Goal: Task Accomplishment & Management: Manage account settings

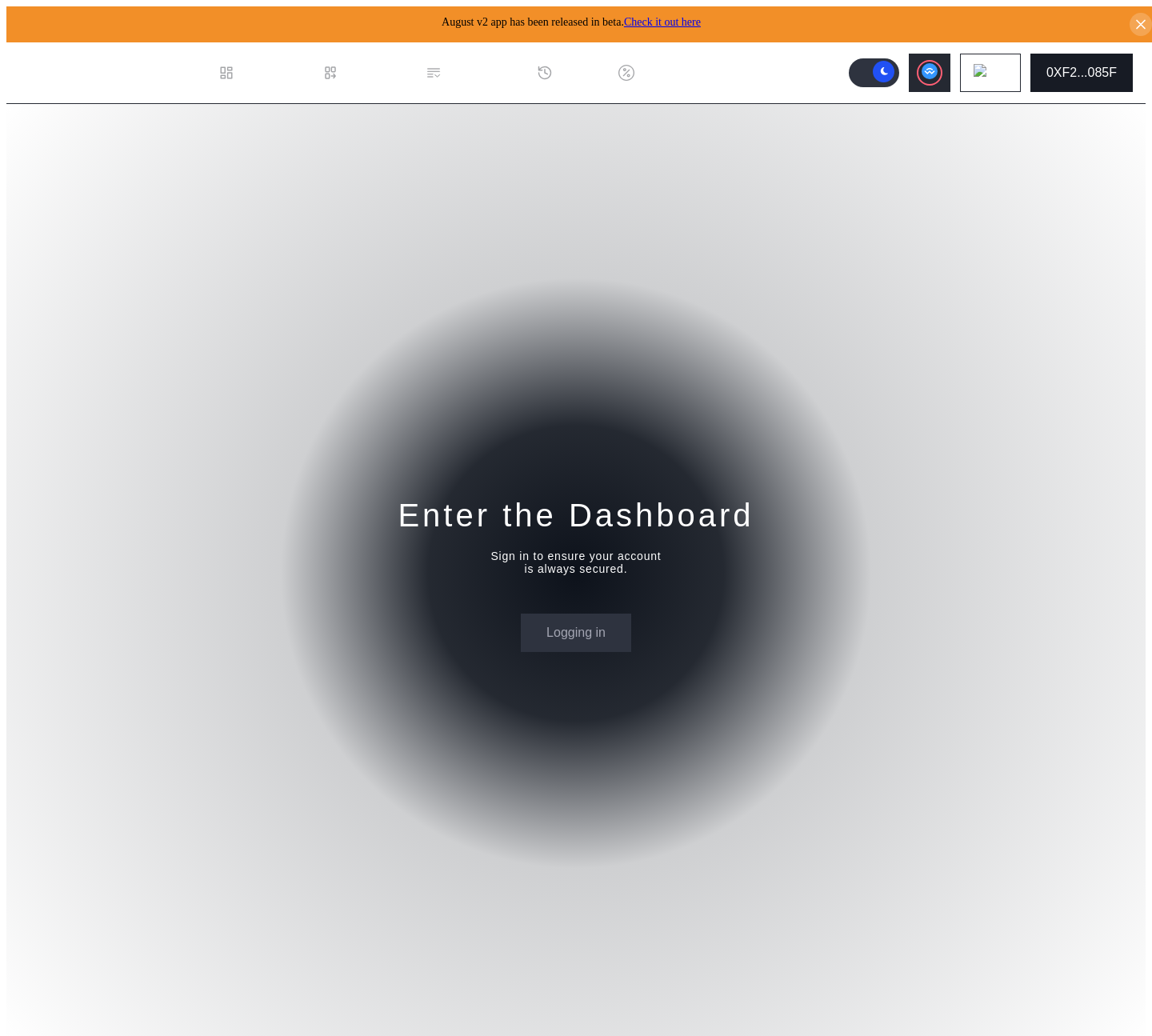
click at [1092, 74] on button "0XF2...085F" at bounding box center [1082, 73] width 102 height 38
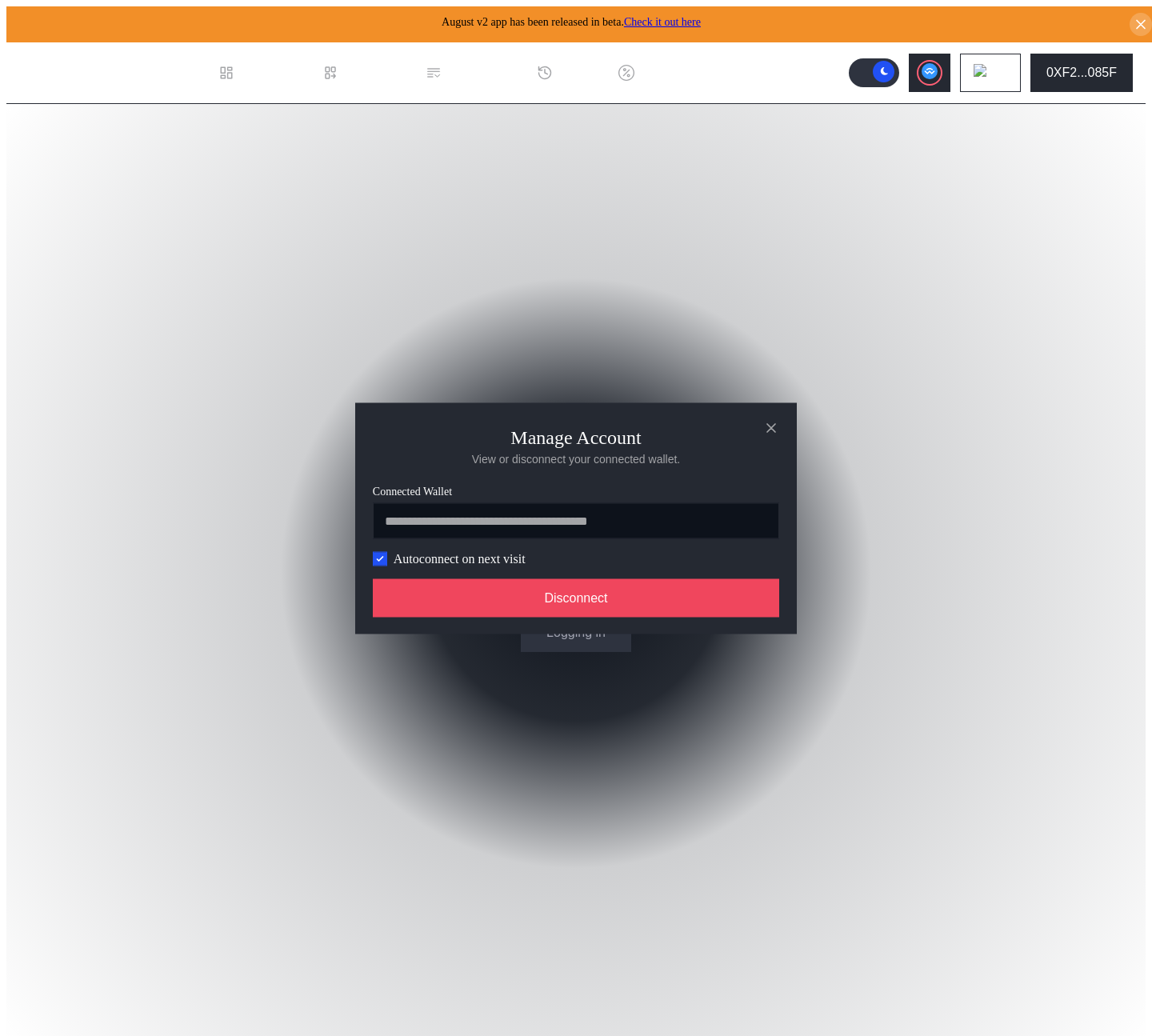
click at [453, 553] on label "Autoconnect on next visit" at bounding box center [460, 559] width 132 height 15
click at [444, 561] on label "Autoconnect on next visit" at bounding box center [460, 559] width 132 height 15
click at [373, 565] on div "Autoconnect on next visit" at bounding box center [449, 559] width 153 height 15
click at [377, 561] on icon "modal" at bounding box center [379, 559] width 6 height 4
click at [421, 609] on button "Disconnect" at bounding box center [576, 597] width 407 height 38
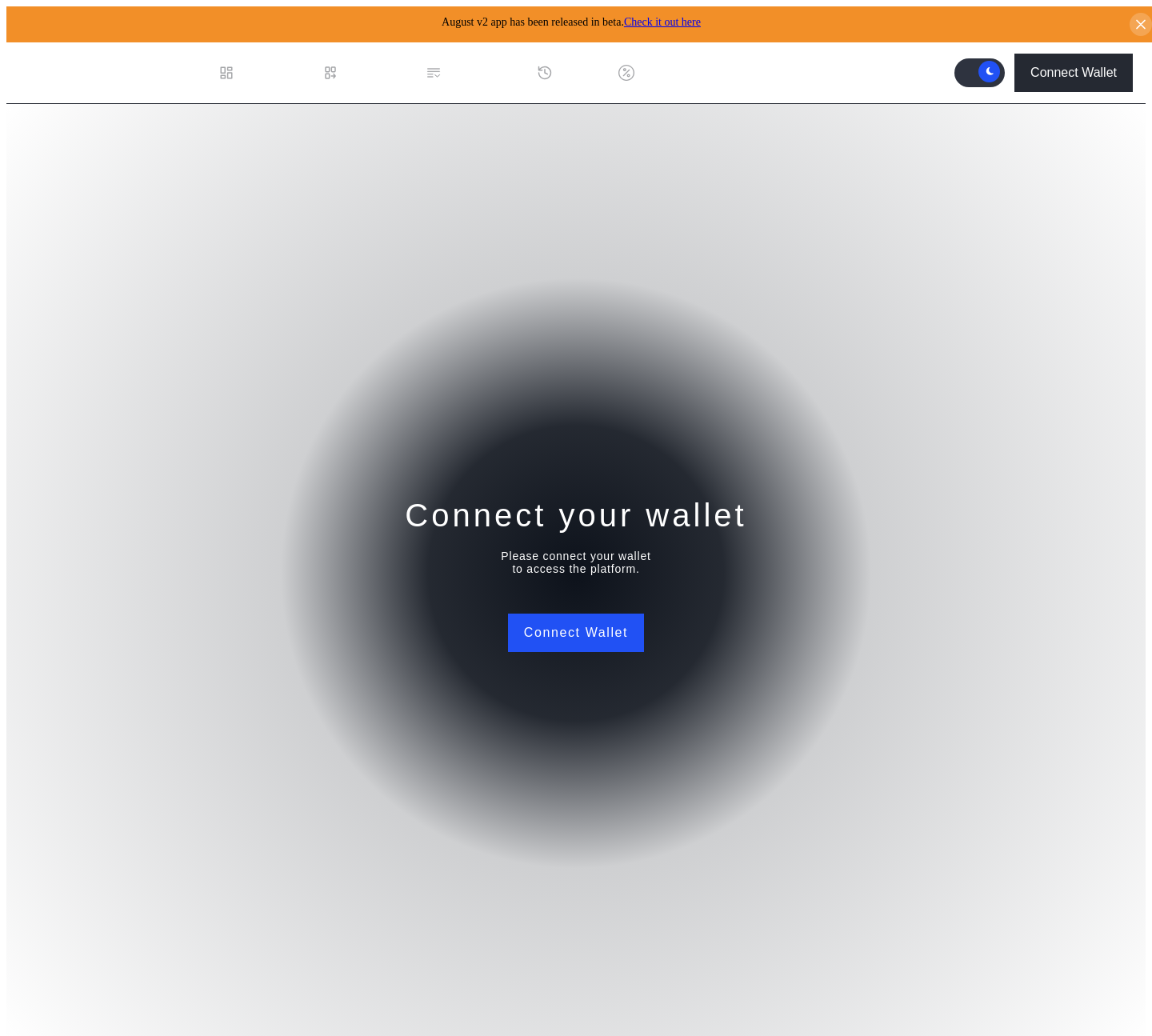
click at [971, 332] on div "Connect your wallet Please connect your wallet to access the platform. Connect …" at bounding box center [576, 573] width 1140 height 939
click at [623, 614] on button "Connect Wallet" at bounding box center [576, 632] width 136 height 38
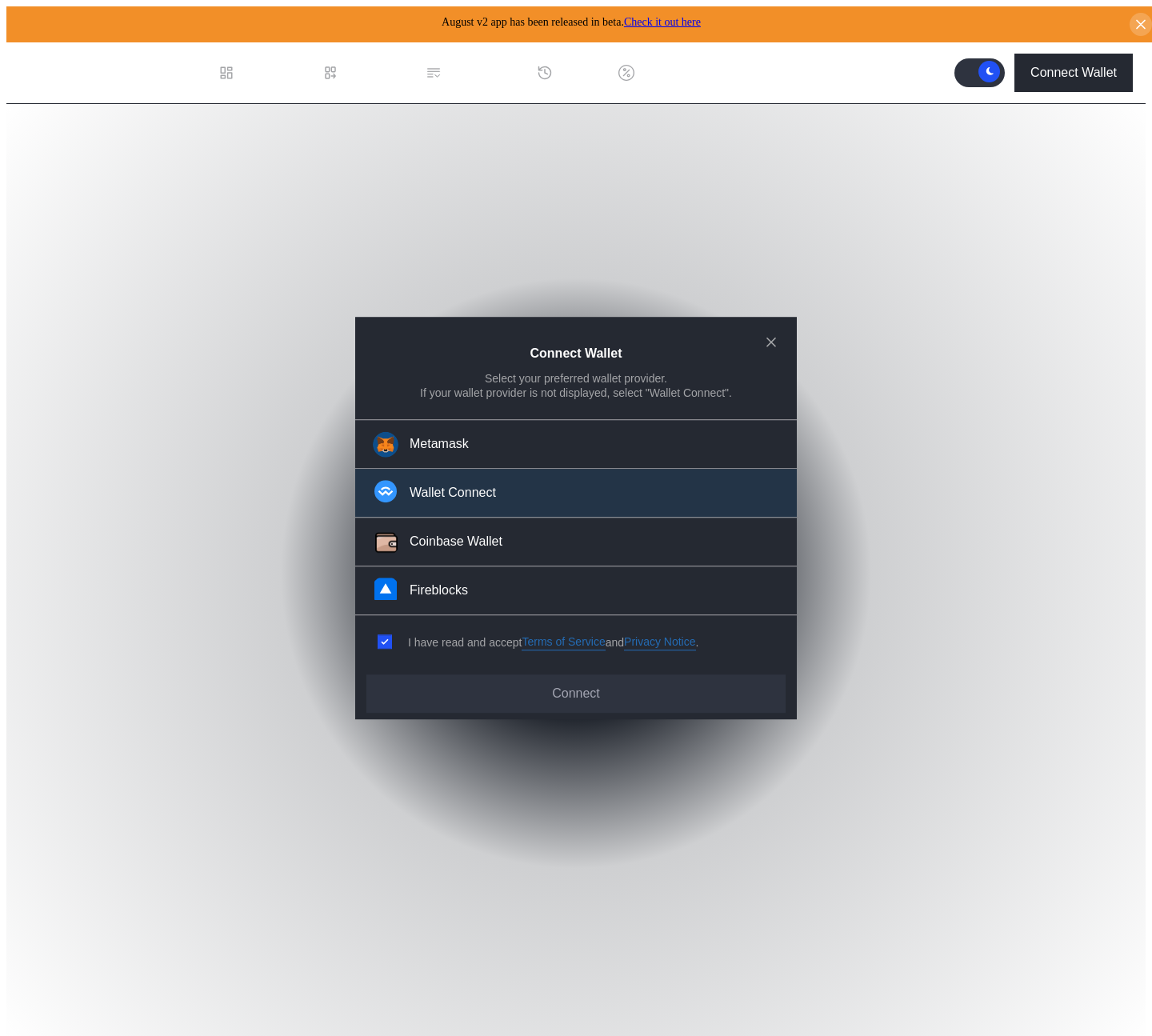
click at [579, 492] on button "Wallet Connect" at bounding box center [576, 494] width 442 height 49
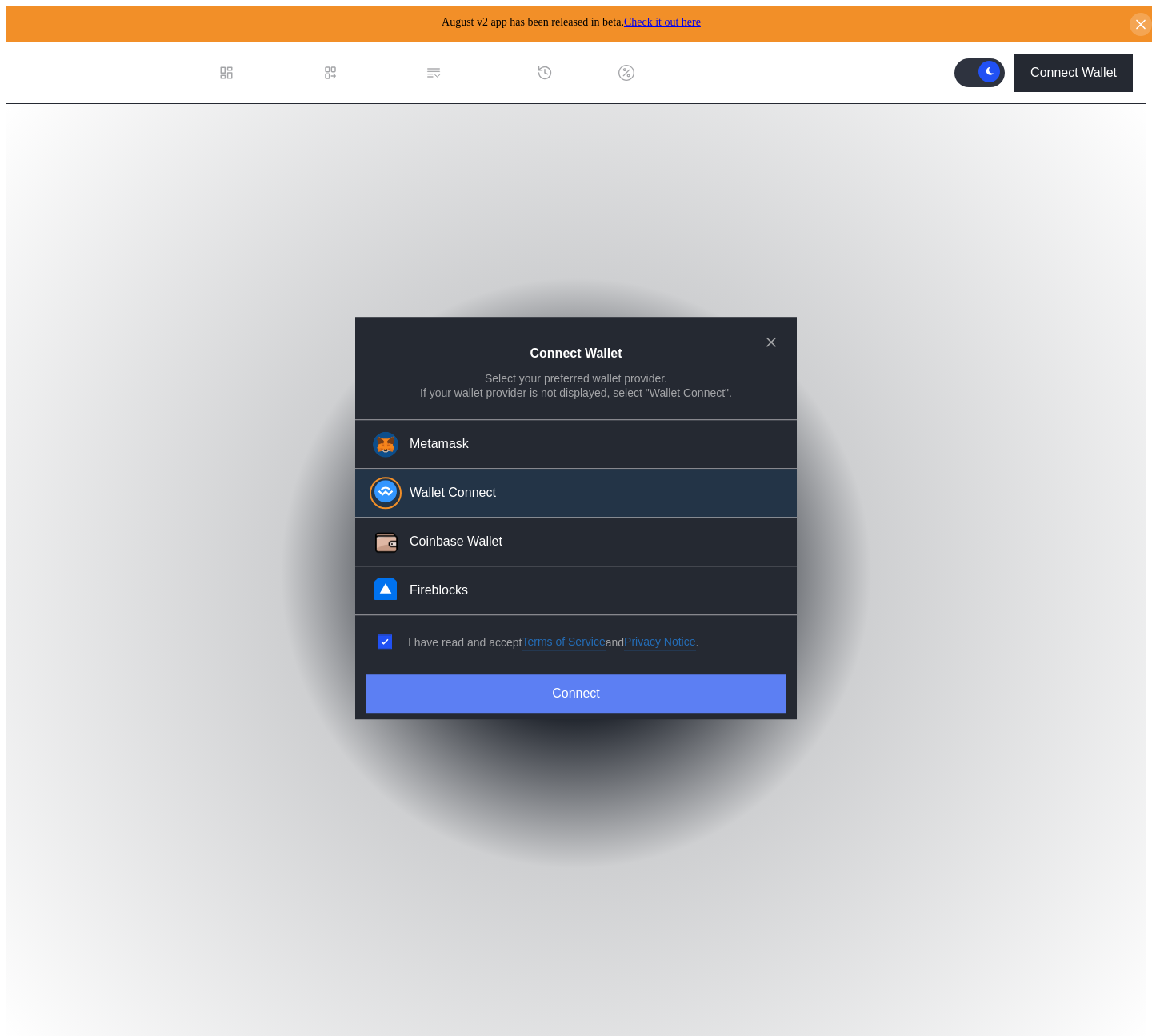
click at [611, 692] on button "Connect" at bounding box center [576, 694] width 419 height 38
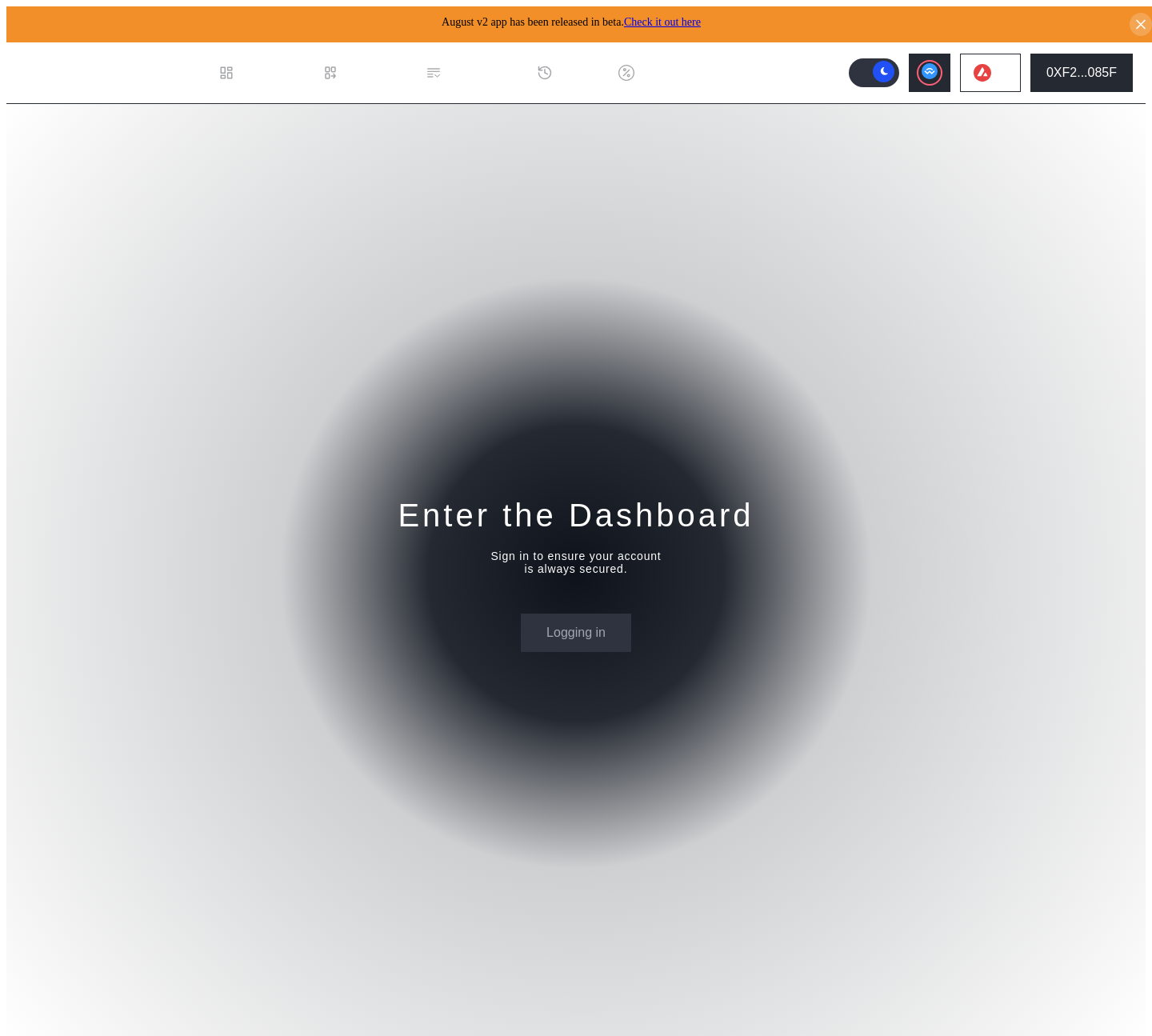
click at [1050, 337] on div "Enter the Dashboard Sign in to ensure your account is always secured. Logging in" at bounding box center [576, 573] width 1140 height 939
click at [1013, 71] on button at bounding box center [990, 73] width 60 height 38
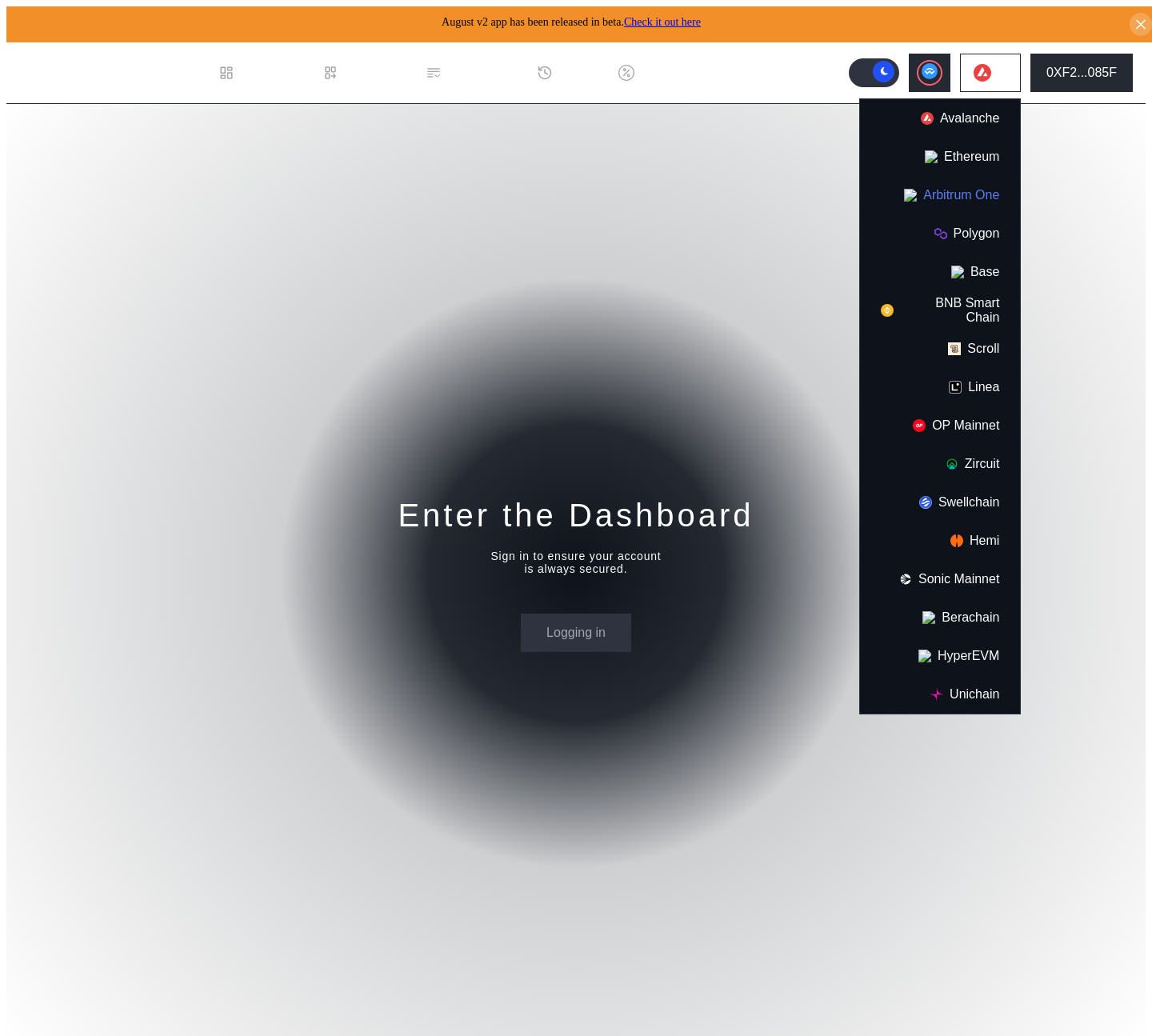
click at [989, 190] on button "Arbitrum One" at bounding box center [940, 194] width 160 height 38
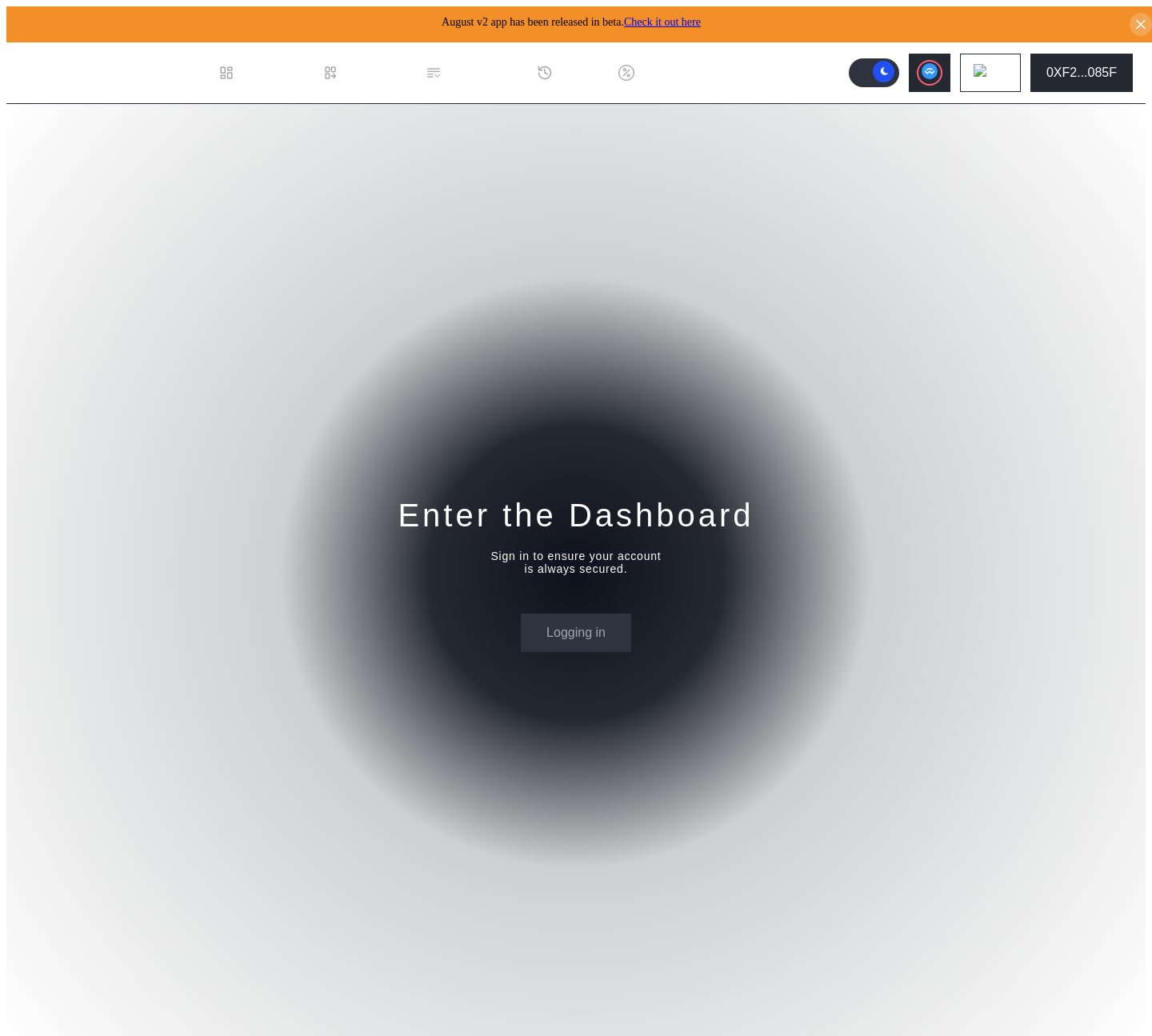
click at [920, 337] on div "Enter the Dashboard Sign in to ensure your account is always secured. Logging in" at bounding box center [576, 573] width 1140 height 939
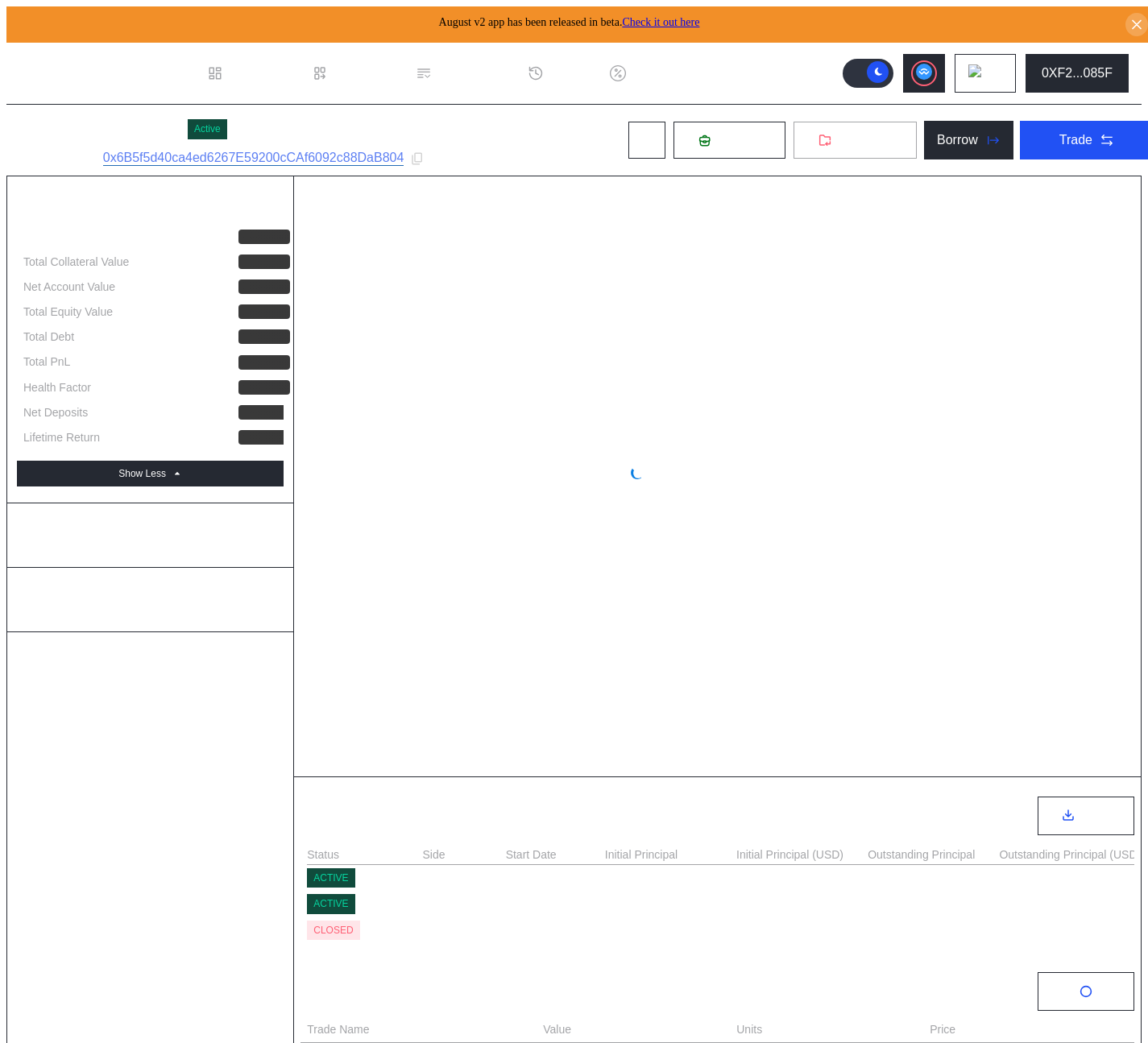
click at [850, 133] on span "Withdraw" at bounding box center [865, 141] width 54 height 15
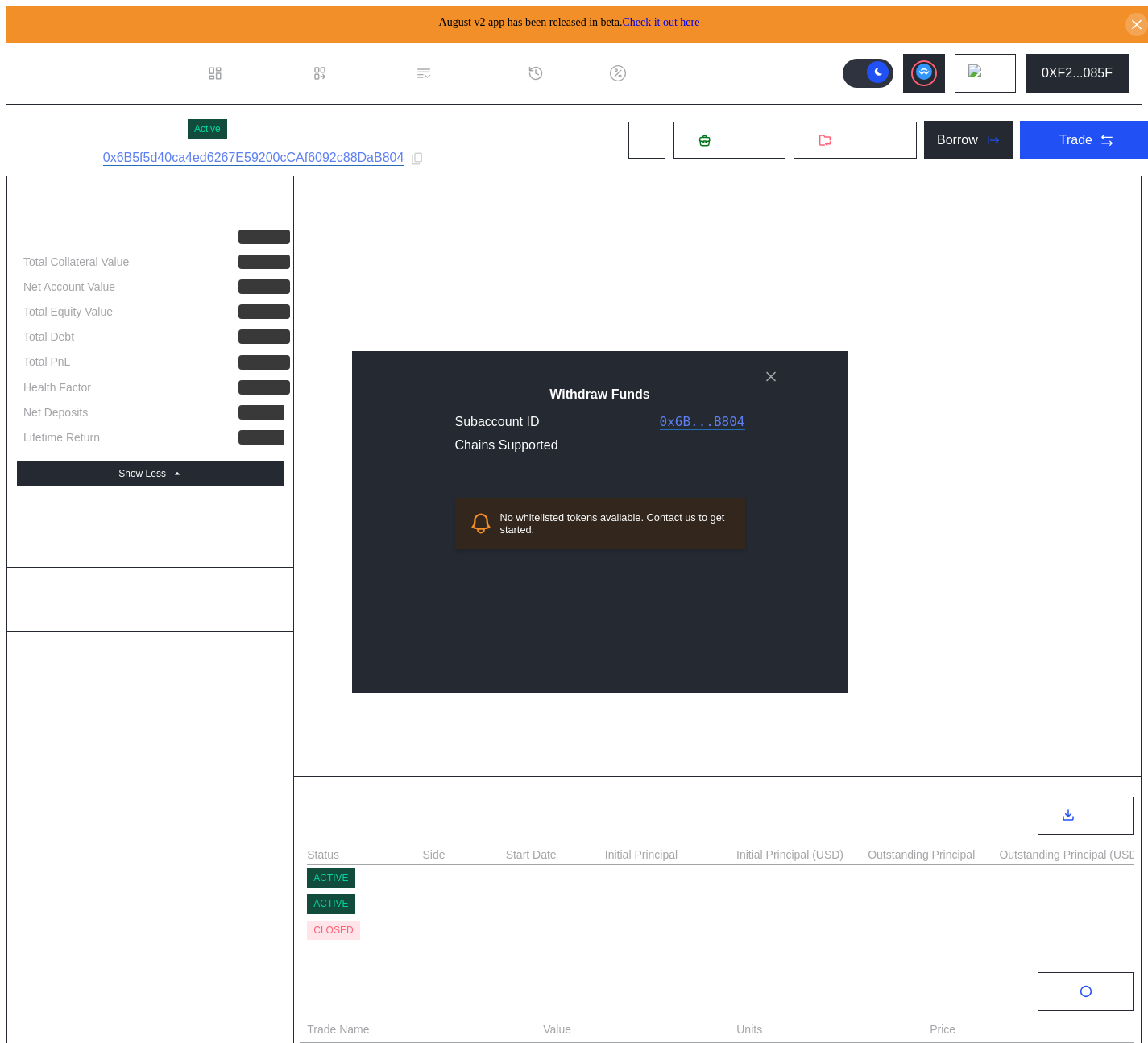
select select "*"
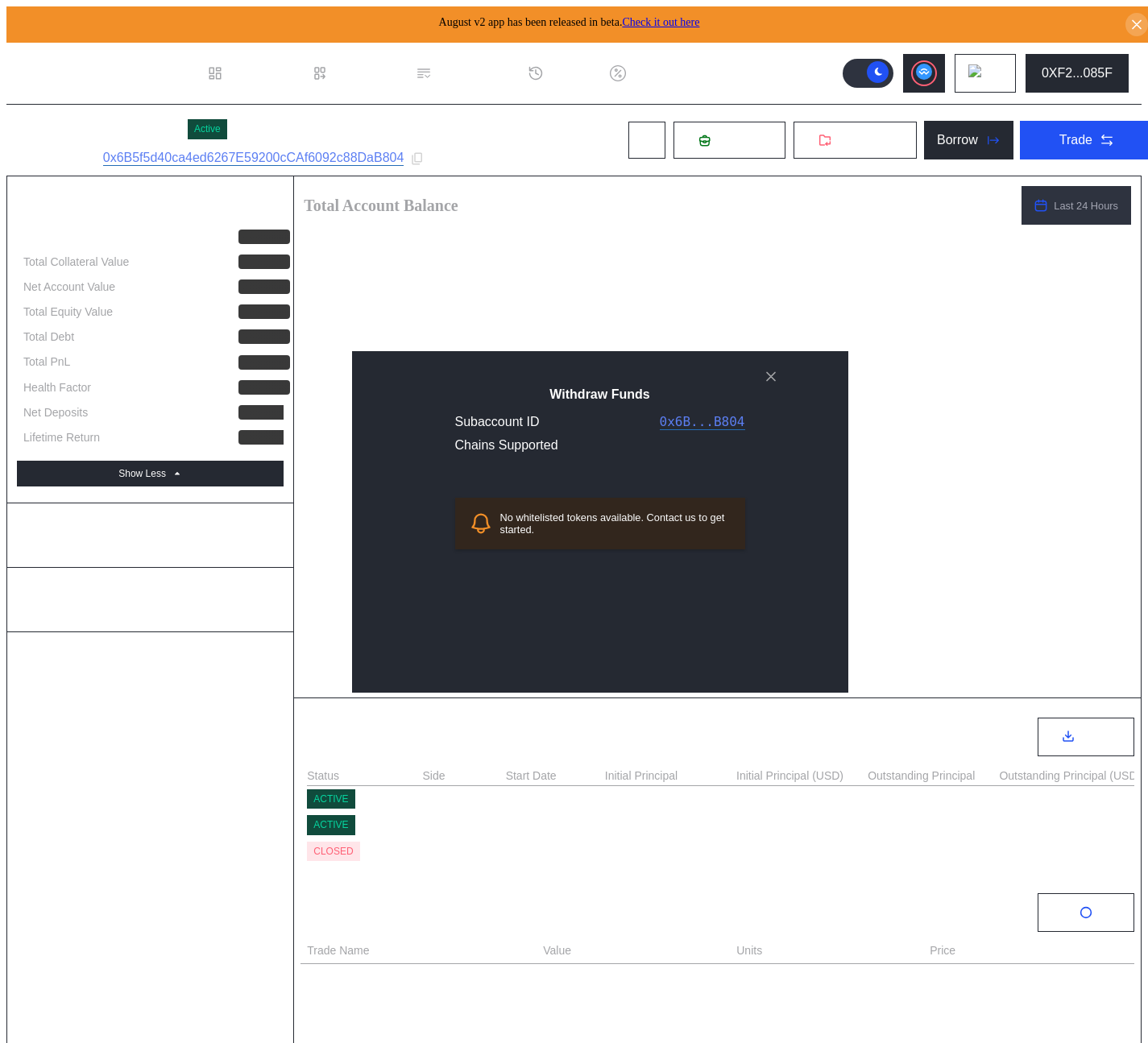
click at [783, 390] on div "Withdraw Funds" at bounding box center [771, 377] width 25 height 25
click at [776, 385] on icon "close modal" at bounding box center [771, 377] width 16 height 17
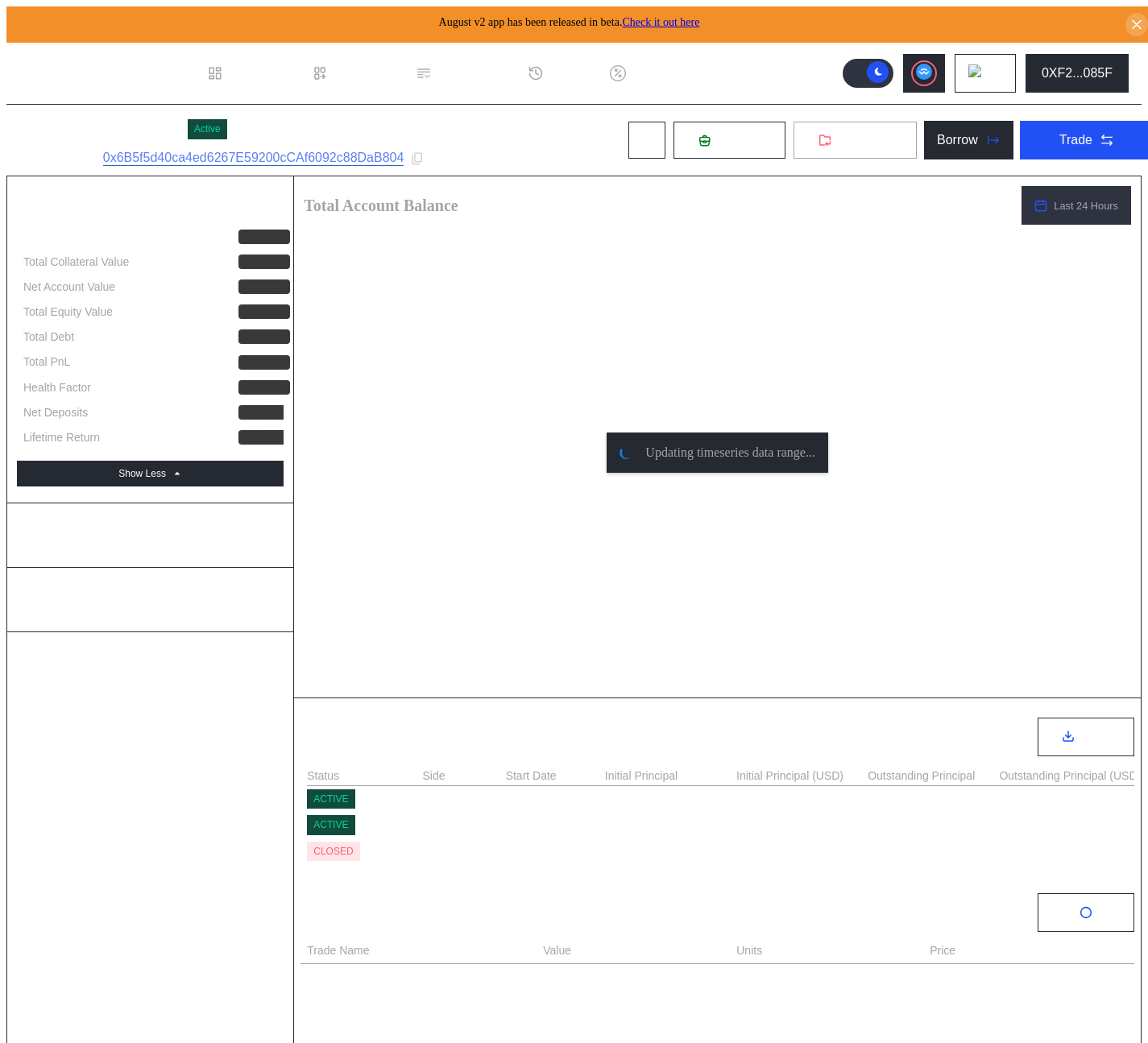
click at [849, 133] on span "Withdraw" at bounding box center [865, 141] width 54 height 15
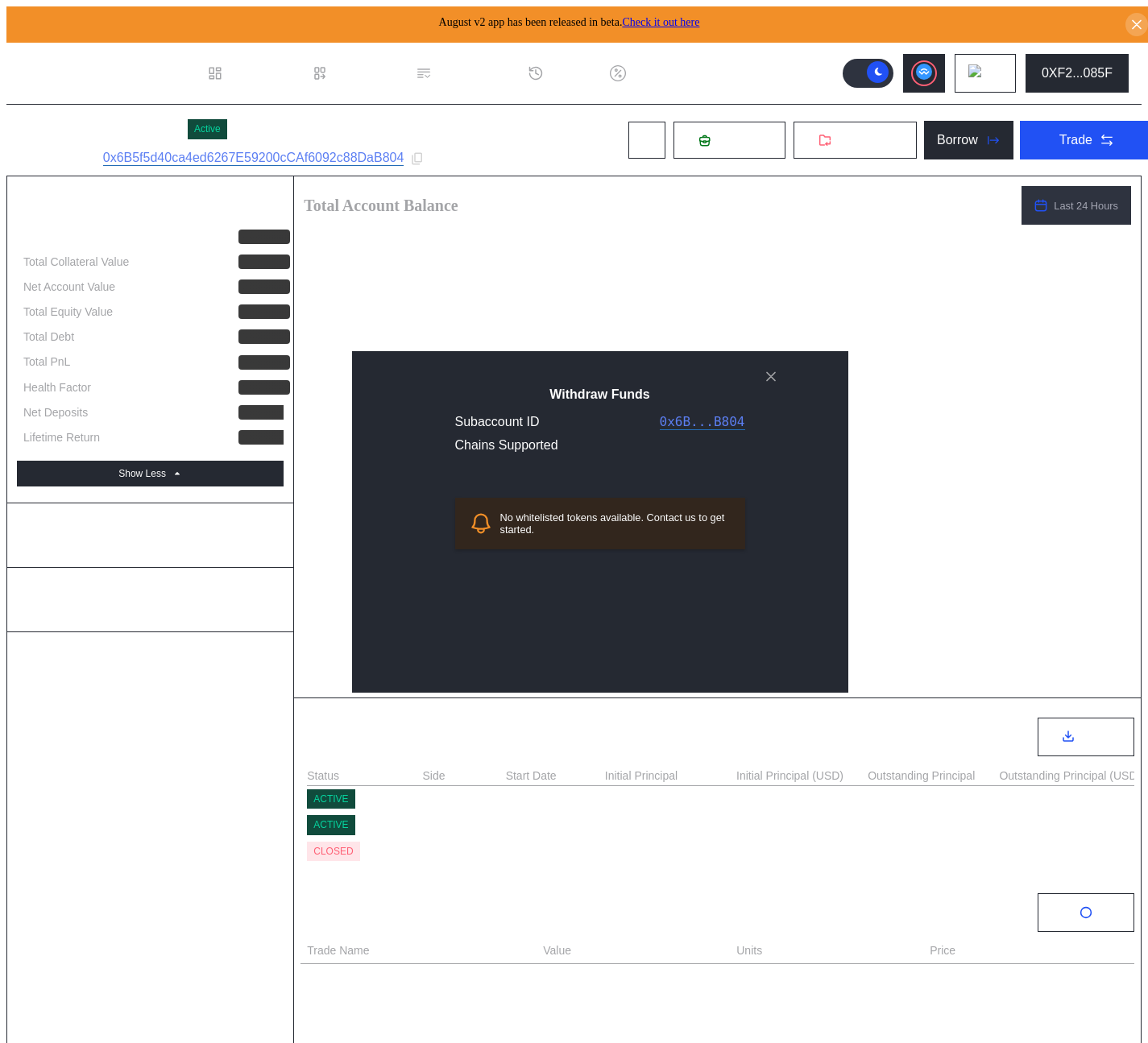
click at [776, 385] on icon "close modal" at bounding box center [771, 377] width 16 height 17
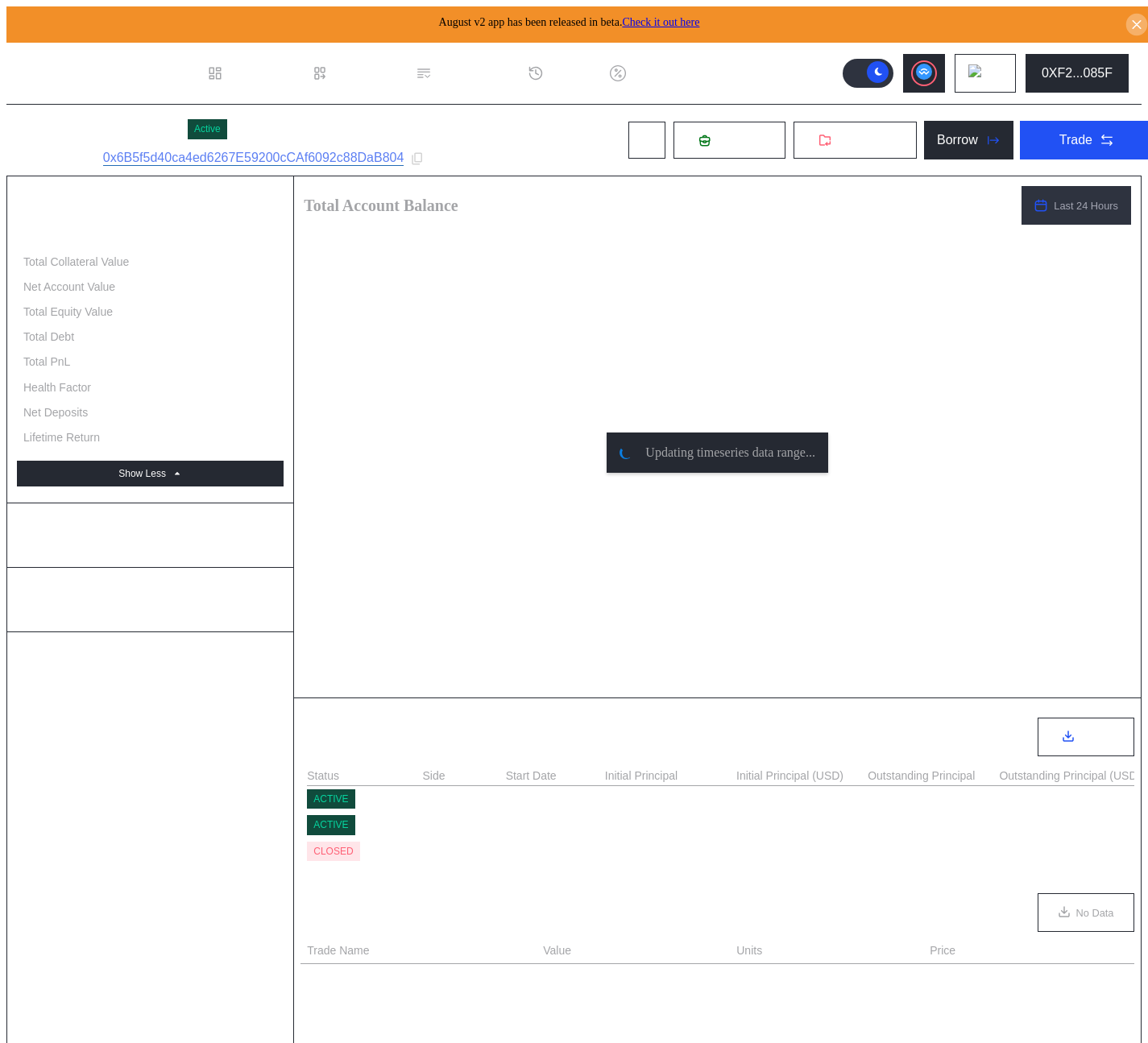
click at [1131, 17] on icon at bounding box center [1136, 25] width 16 height 16
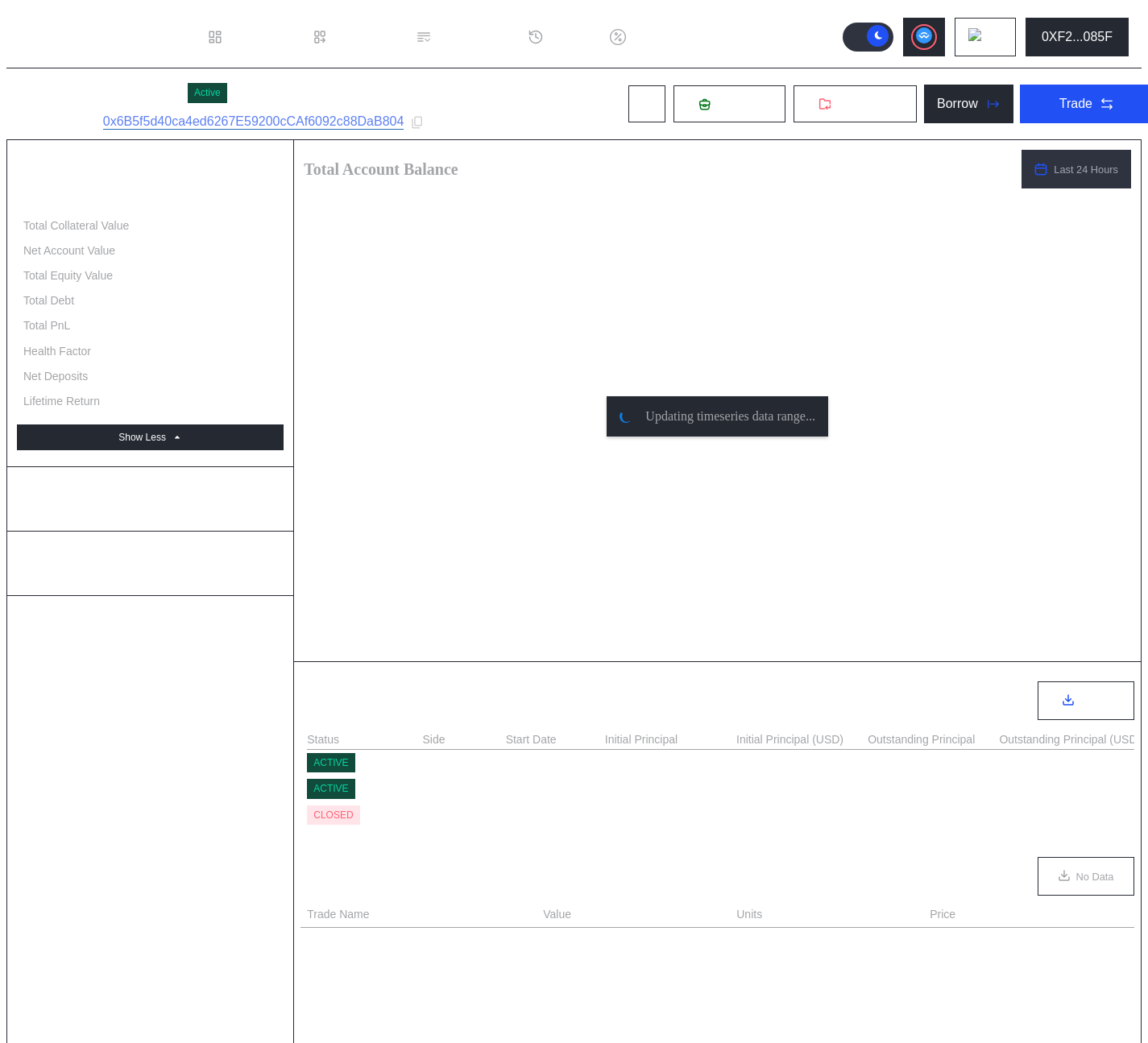
click at [131, 760] on div "Account Summary Total Account Balance - Total Collateral Value - Net Account Va…" at bounding box center [150, 659] width 287 height 1038
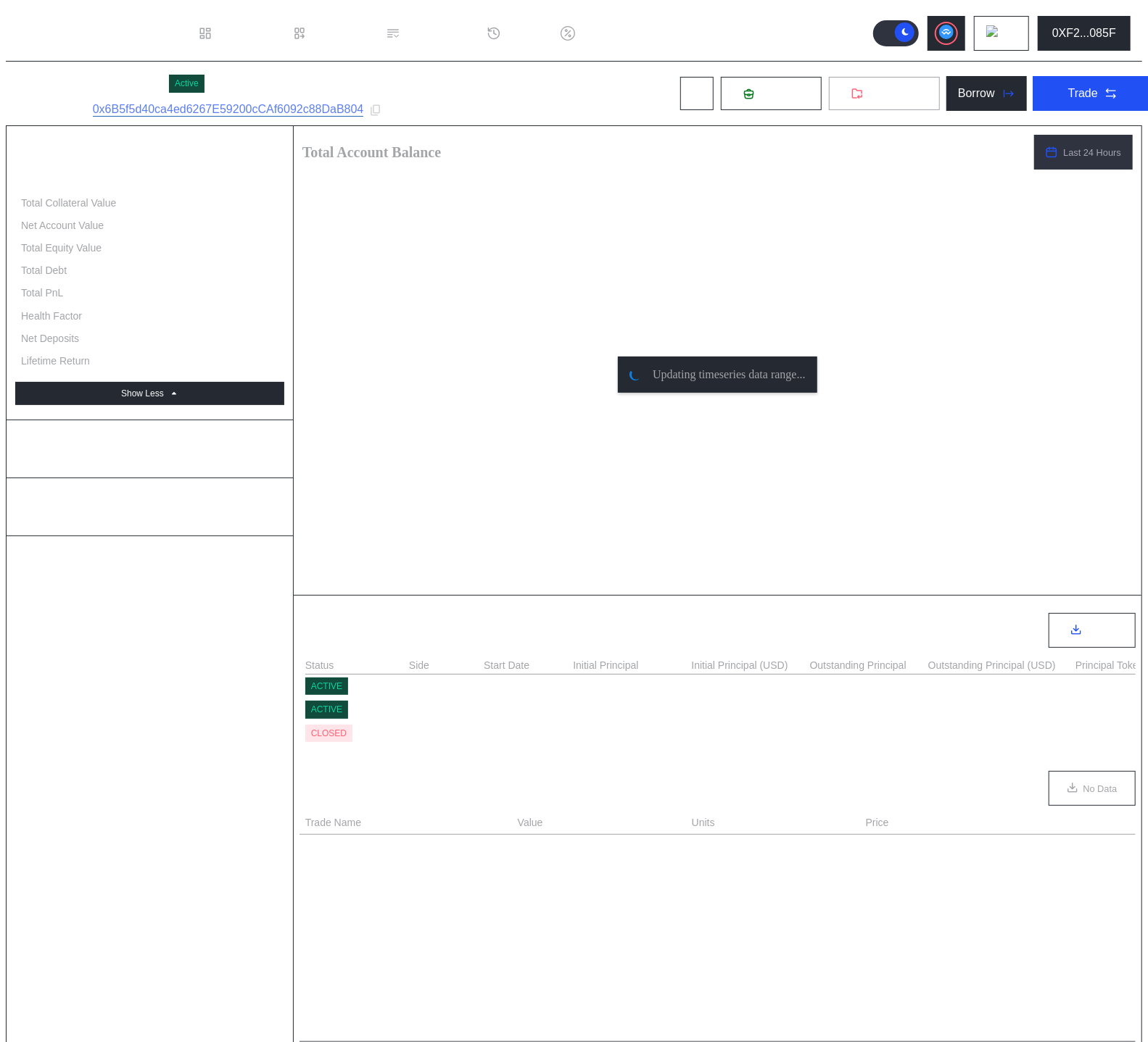
click at [847, 76] on button "Withdraw" at bounding box center [885, 93] width 113 height 35
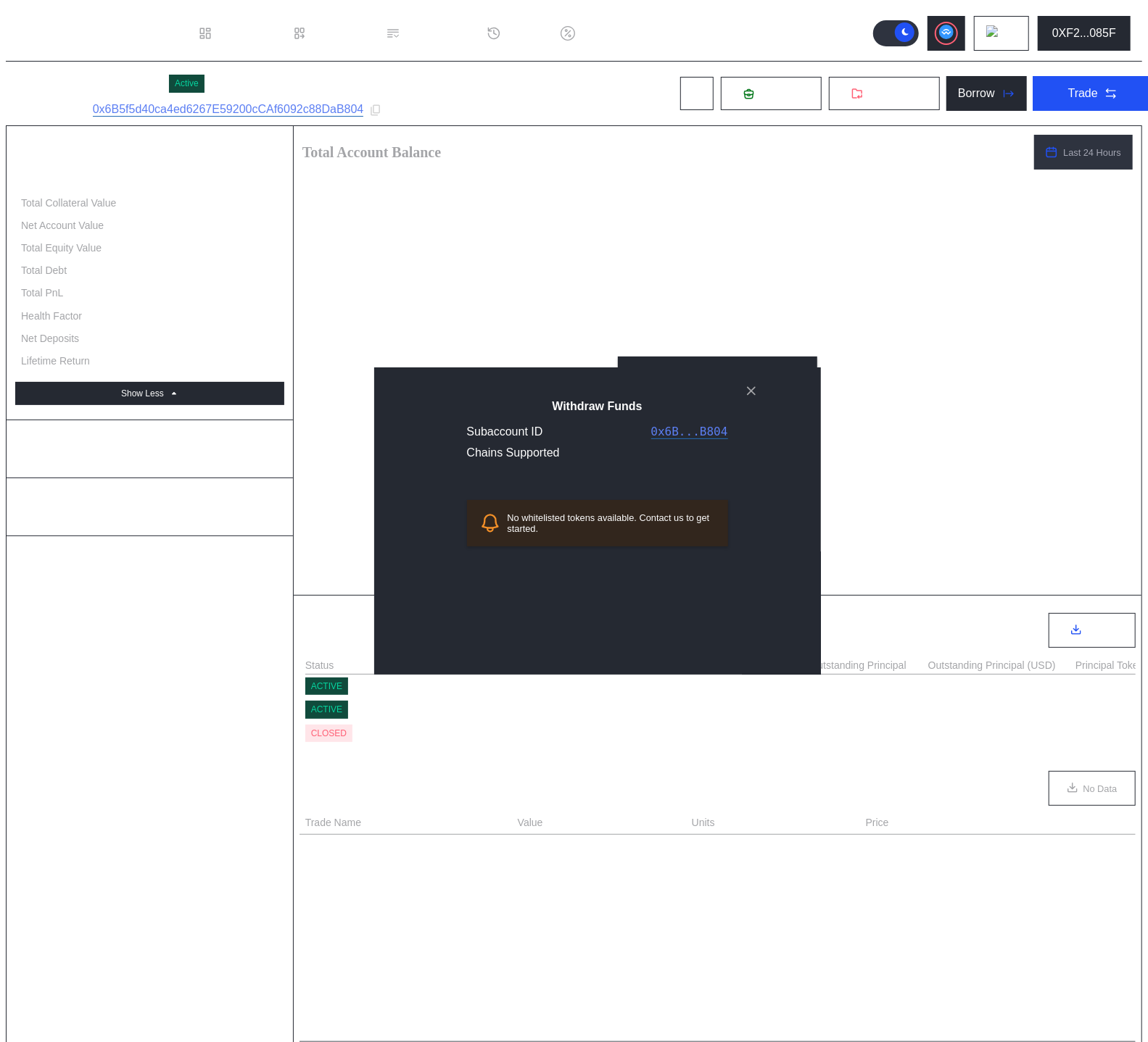
click at [705, 938] on div "Withdraw Funds Subaccount ID 0x6B...B804 Chains Supported No whitelisted tokens…" at bounding box center [574, 1061] width 1136 height 0
click at [754, 399] on icon "close modal" at bounding box center [751, 391] width 15 height 16
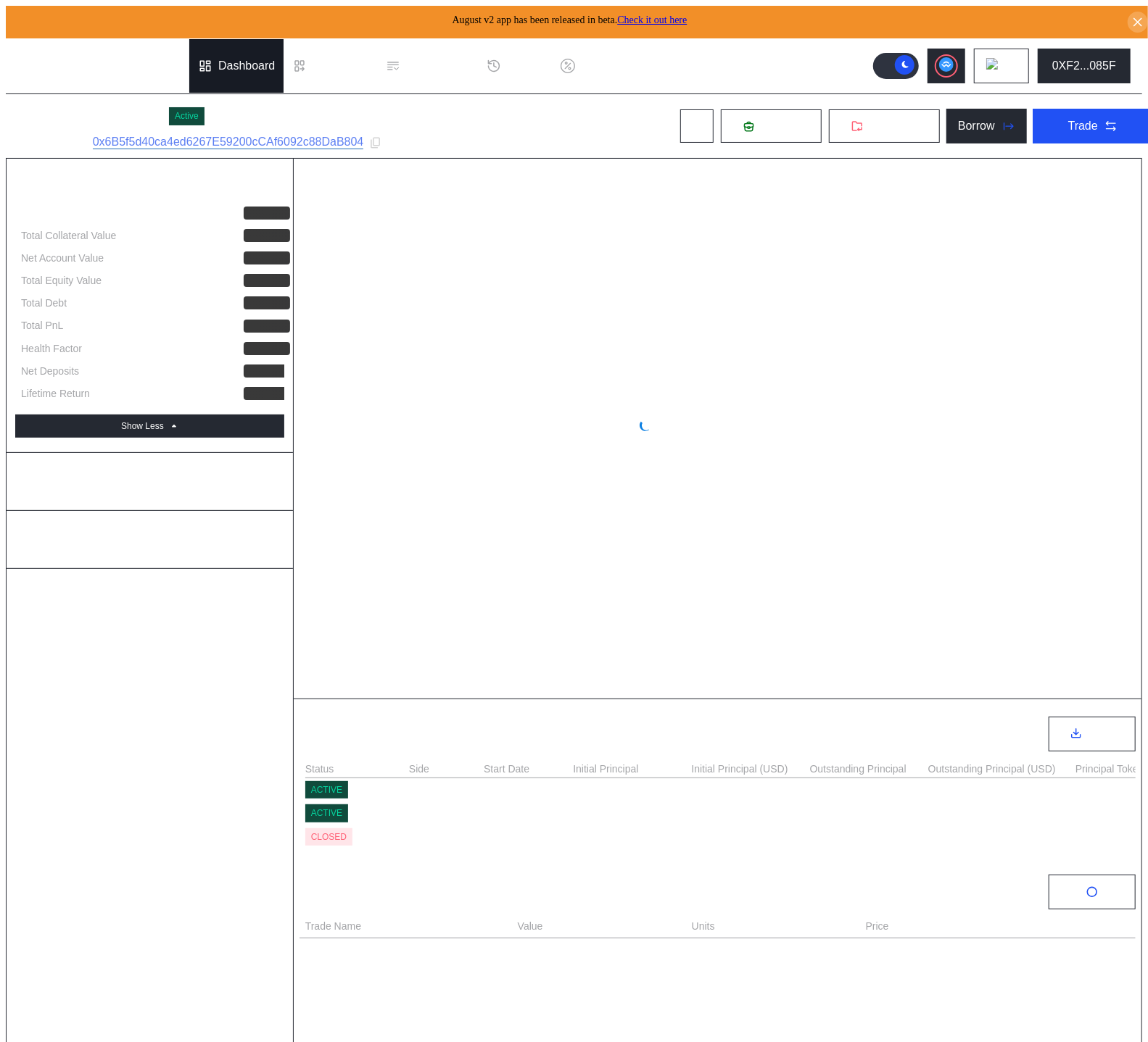
click at [249, 59] on div "Dashboard" at bounding box center [246, 66] width 56 height 13
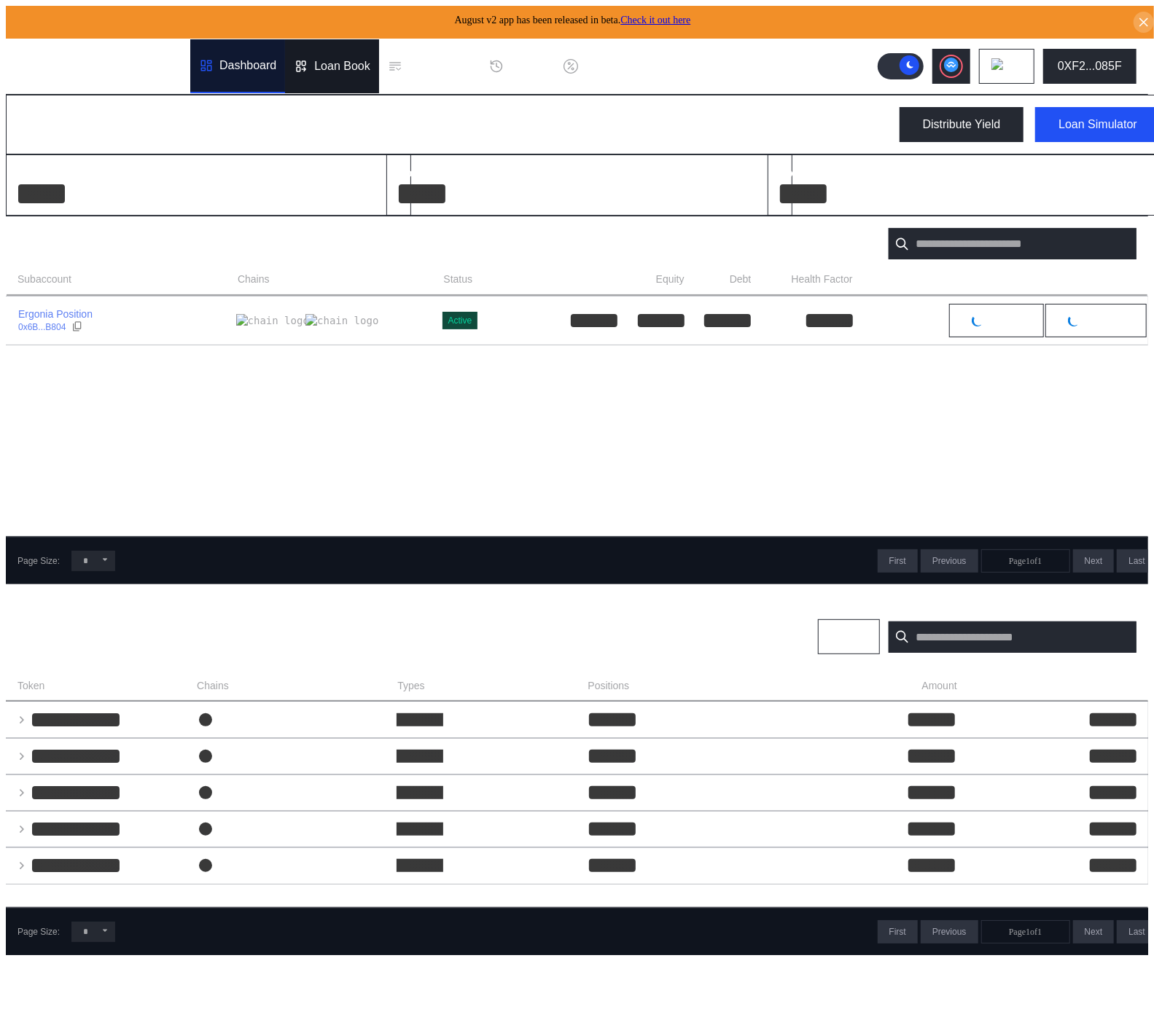
click at [353, 69] on div "Loan Book" at bounding box center [332, 66] width 94 height 54
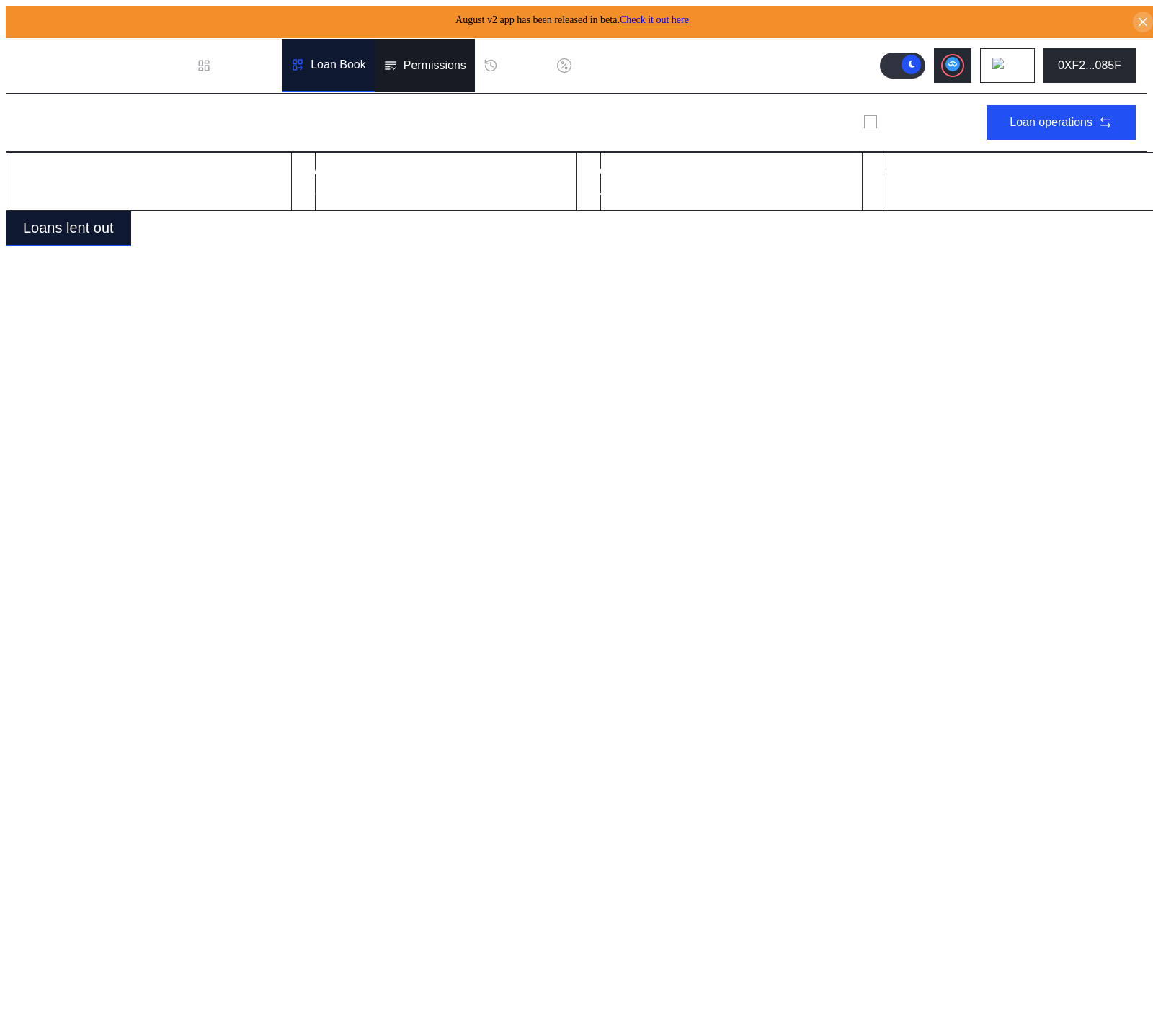
click at [444, 62] on div "Permissions" at bounding box center [435, 65] width 63 height 13
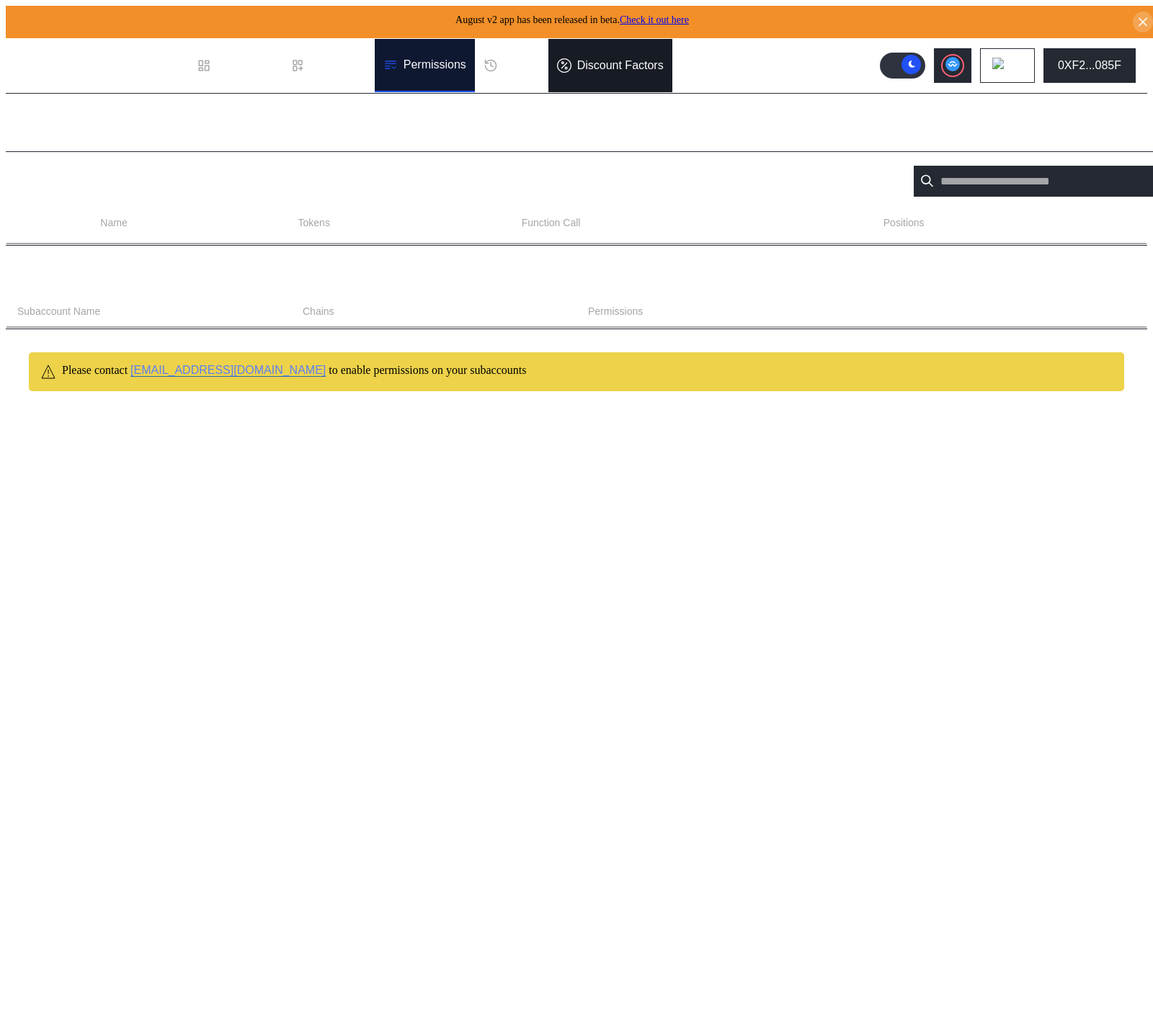
click at [610, 67] on div "Discount Factors" at bounding box center [610, 65] width 124 height 53
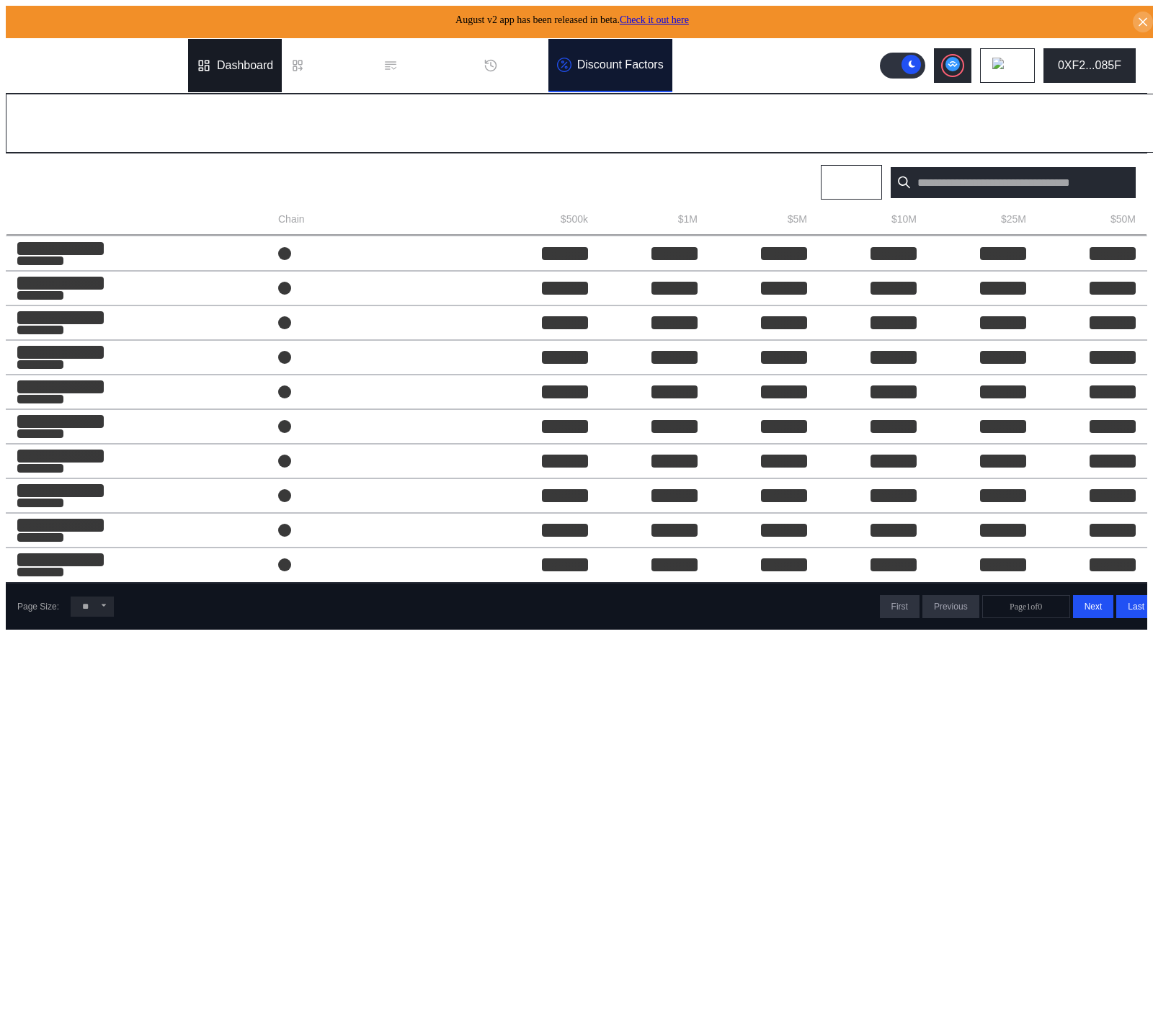
click at [232, 59] on div "Dashboard" at bounding box center [245, 65] width 56 height 13
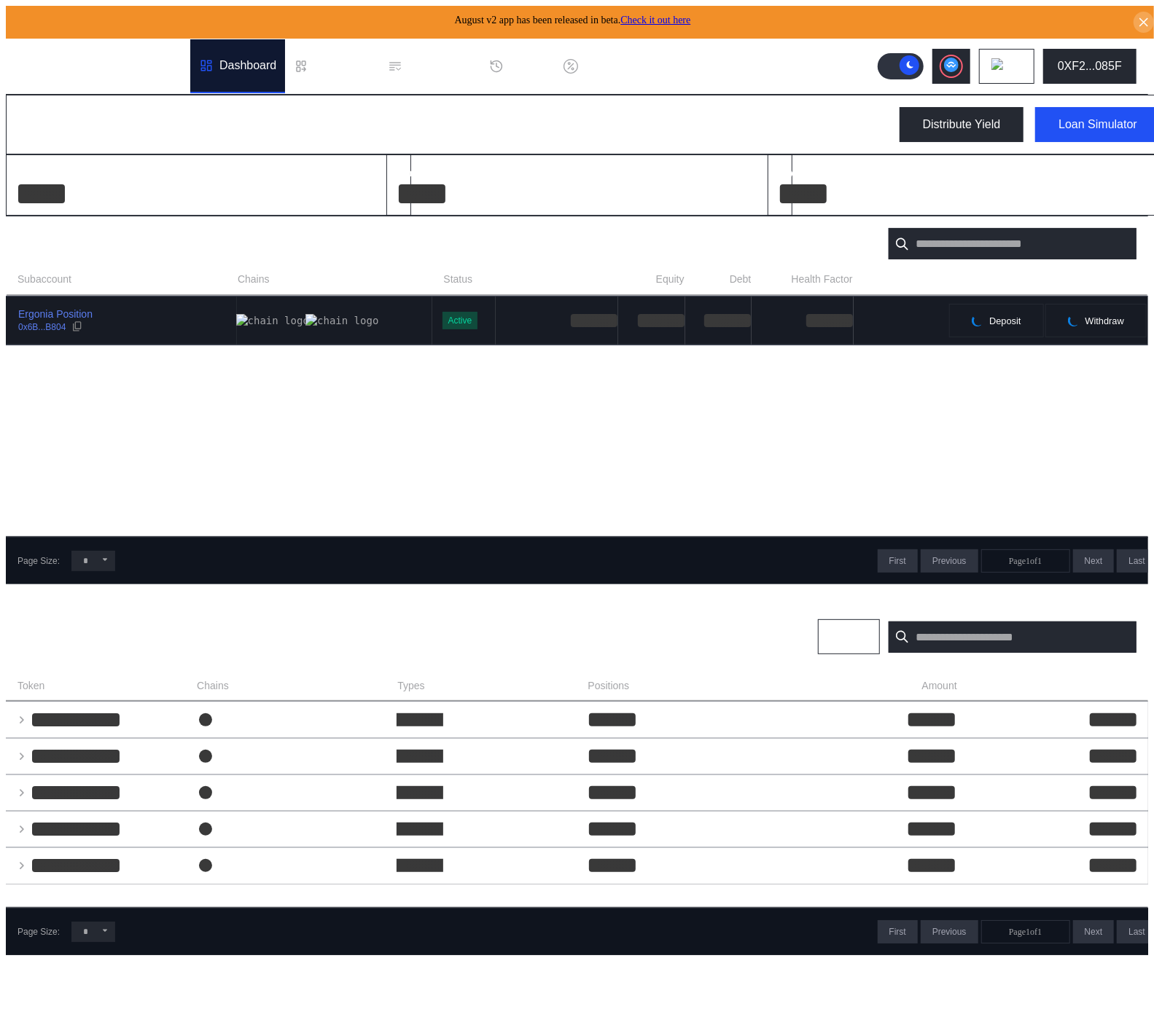
click at [147, 322] on div "Ergonia Position 0x6B...B804" at bounding box center [121, 320] width 230 height 26
select select "*"
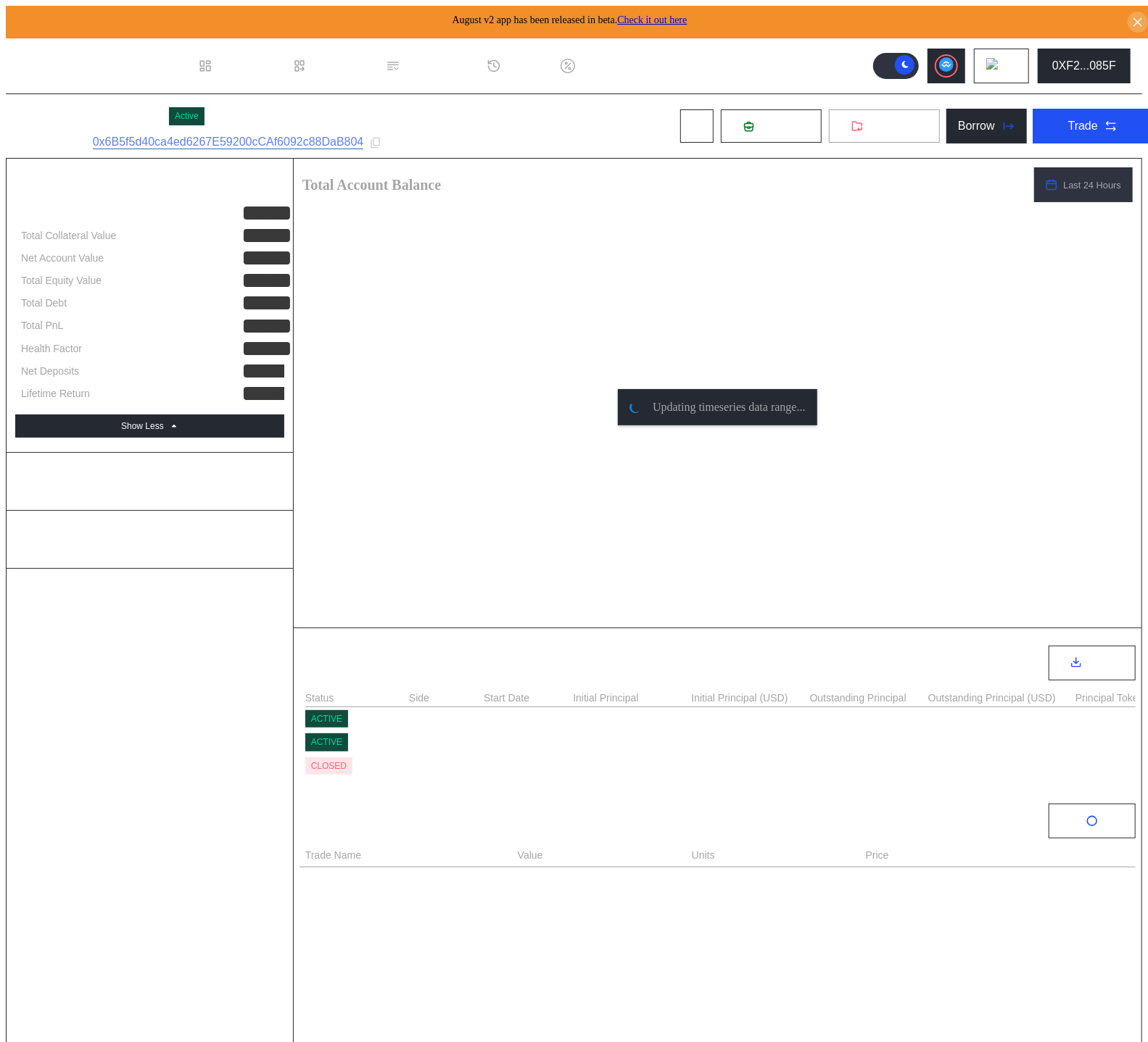
click at [879, 120] on span "Withdraw" at bounding box center [893, 127] width 49 height 13
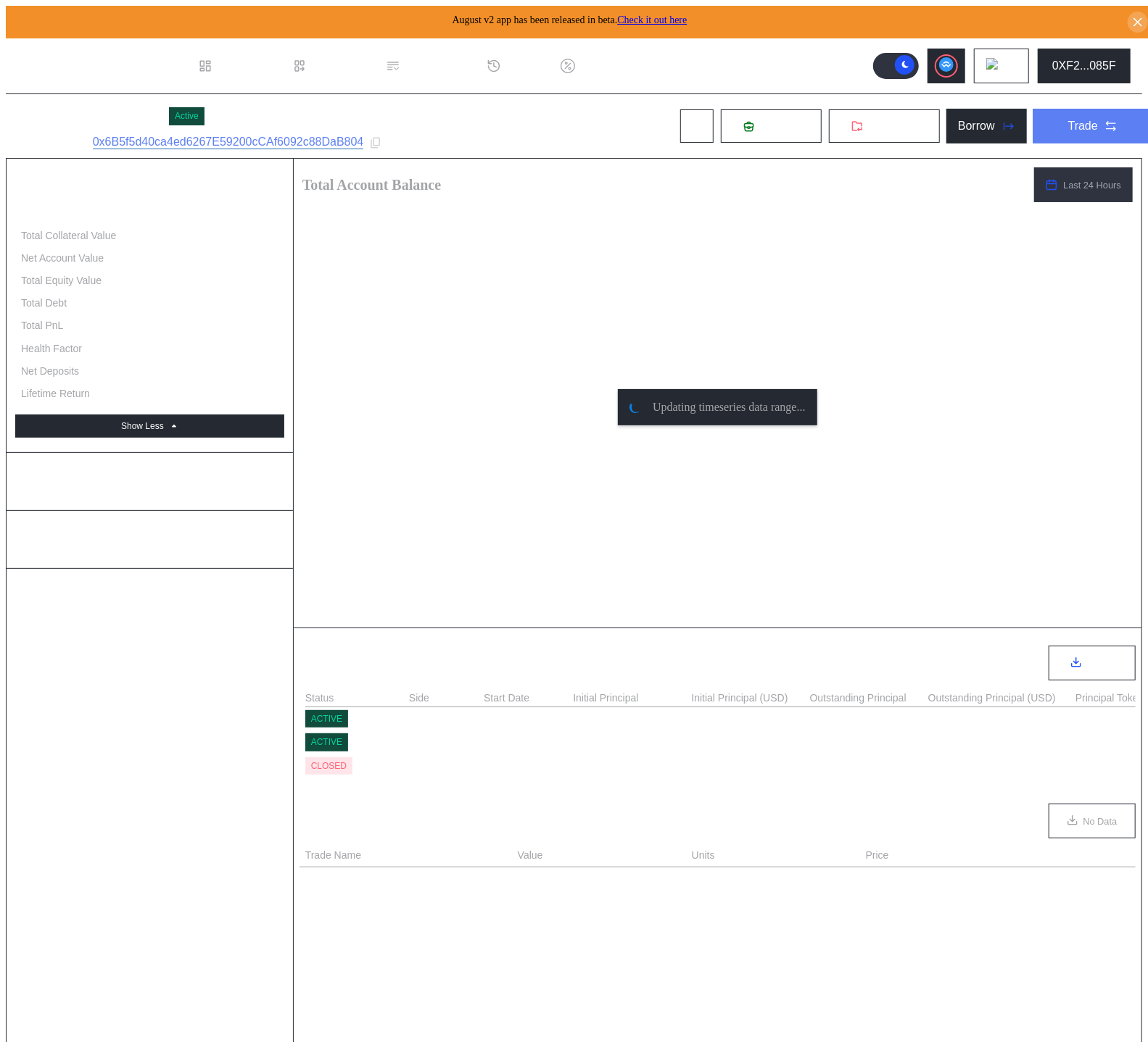
click at [1068, 121] on div "Trade" at bounding box center [1083, 127] width 30 height 13
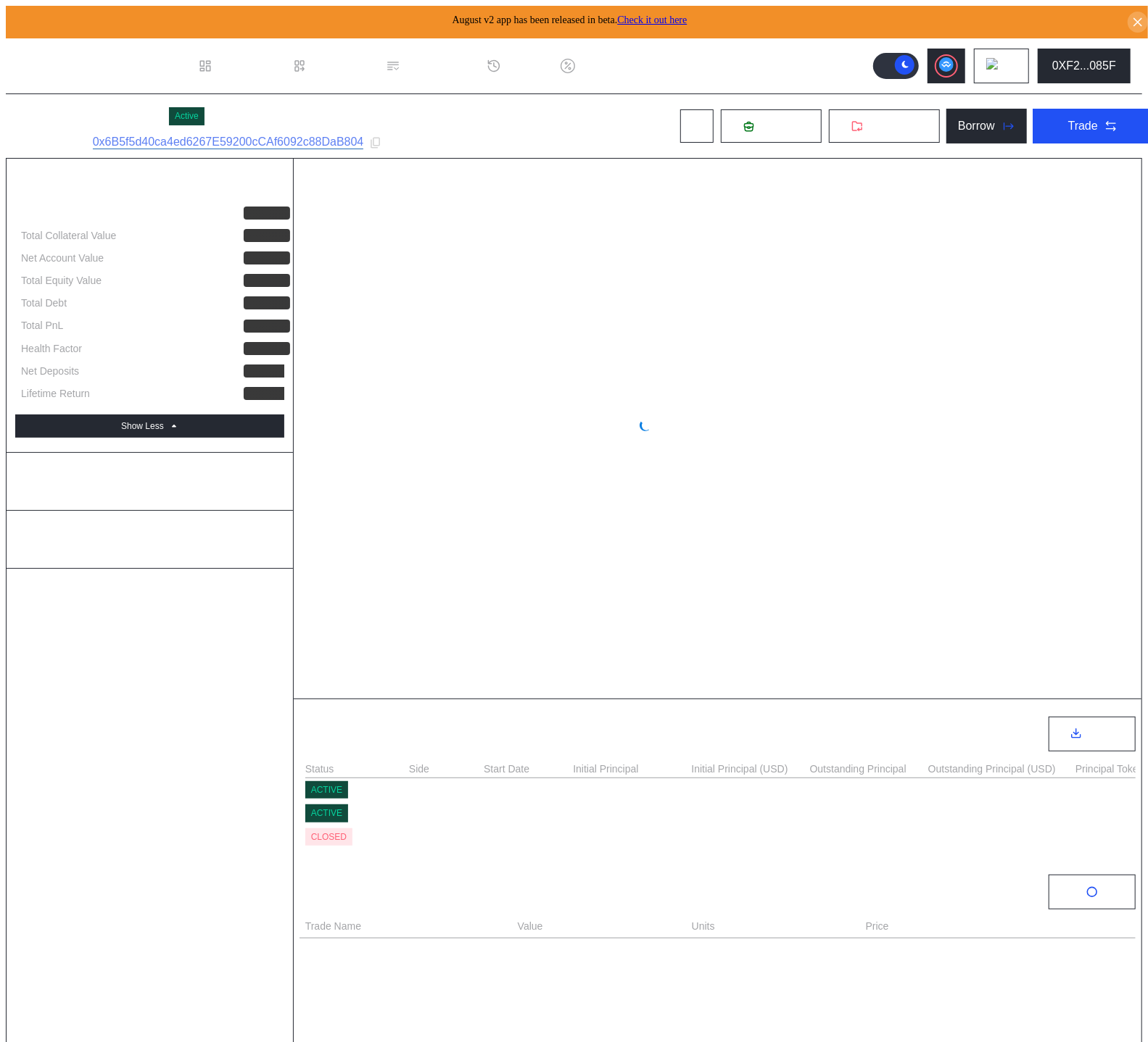
select select "*"
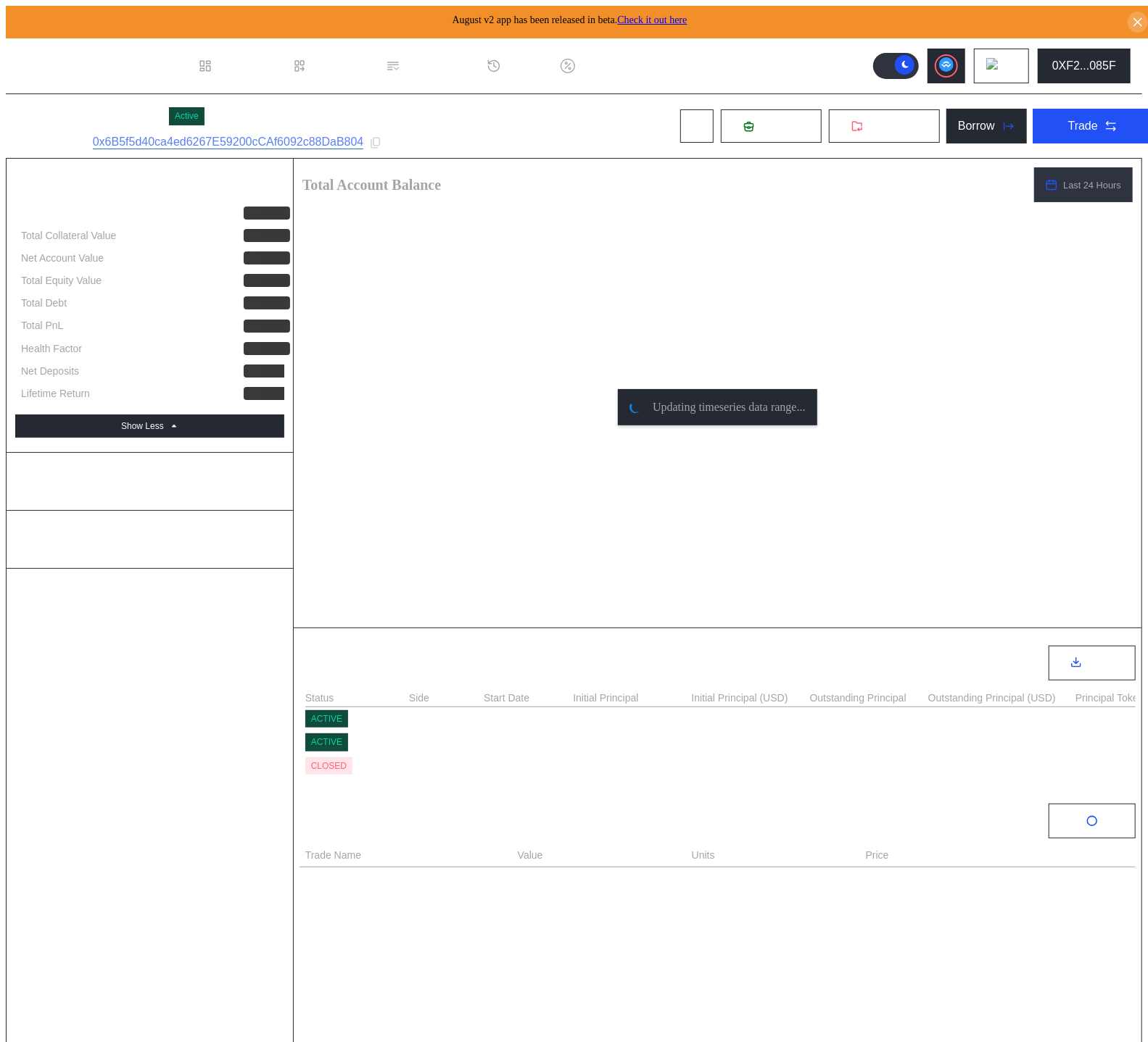
click at [110, 468] on div "Account Balance" at bounding box center [150, 482] width 269 height 28
click at [691, 121] on icon at bounding box center [696, 127] width 12 height 12
click at [878, 139] on button "Withdraw" at bounding box center [885, 126] width 113 height 35
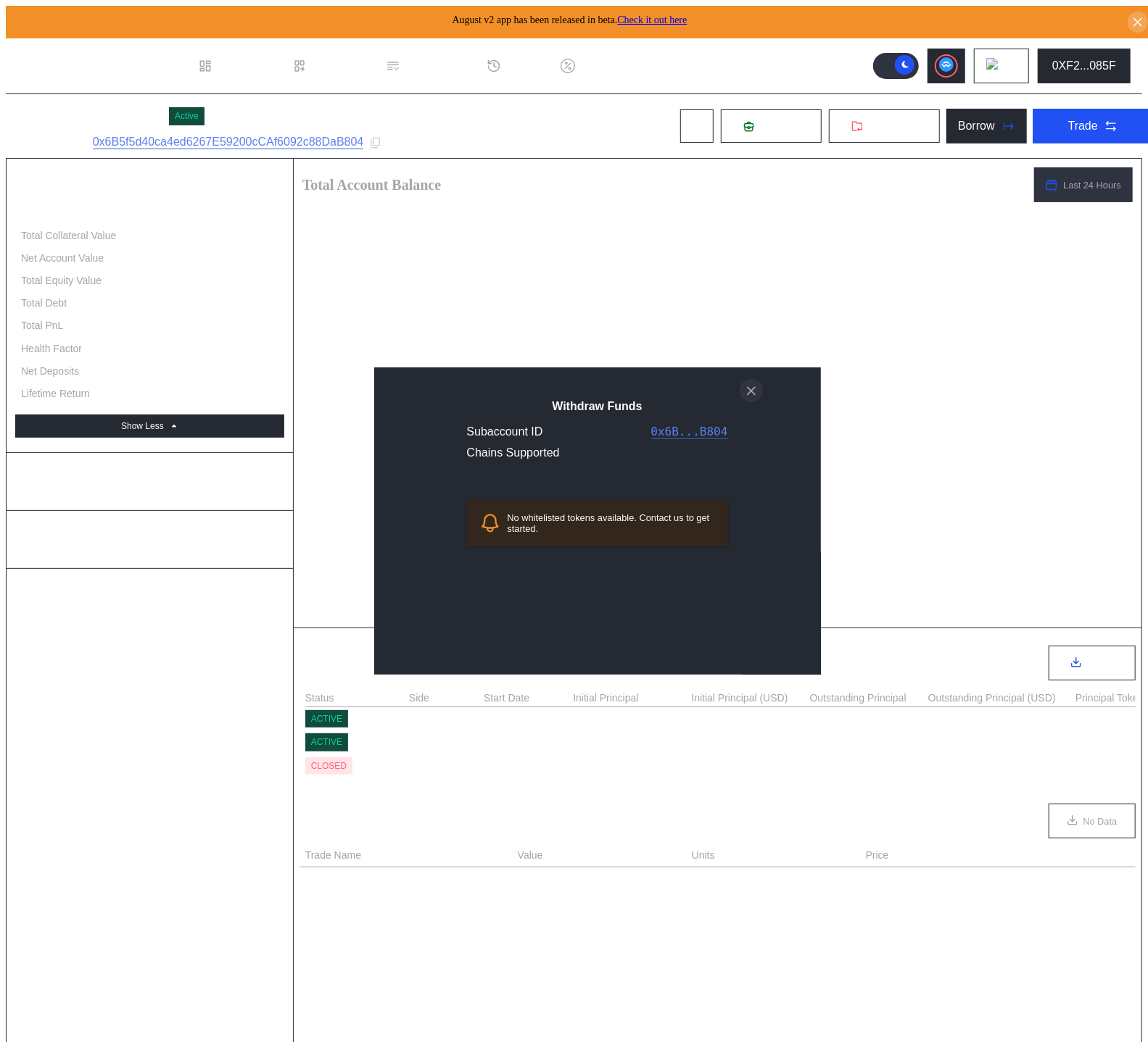
click at [749, 394] on icon "close modal" at bounding box center [751, 391] width 7 height 7
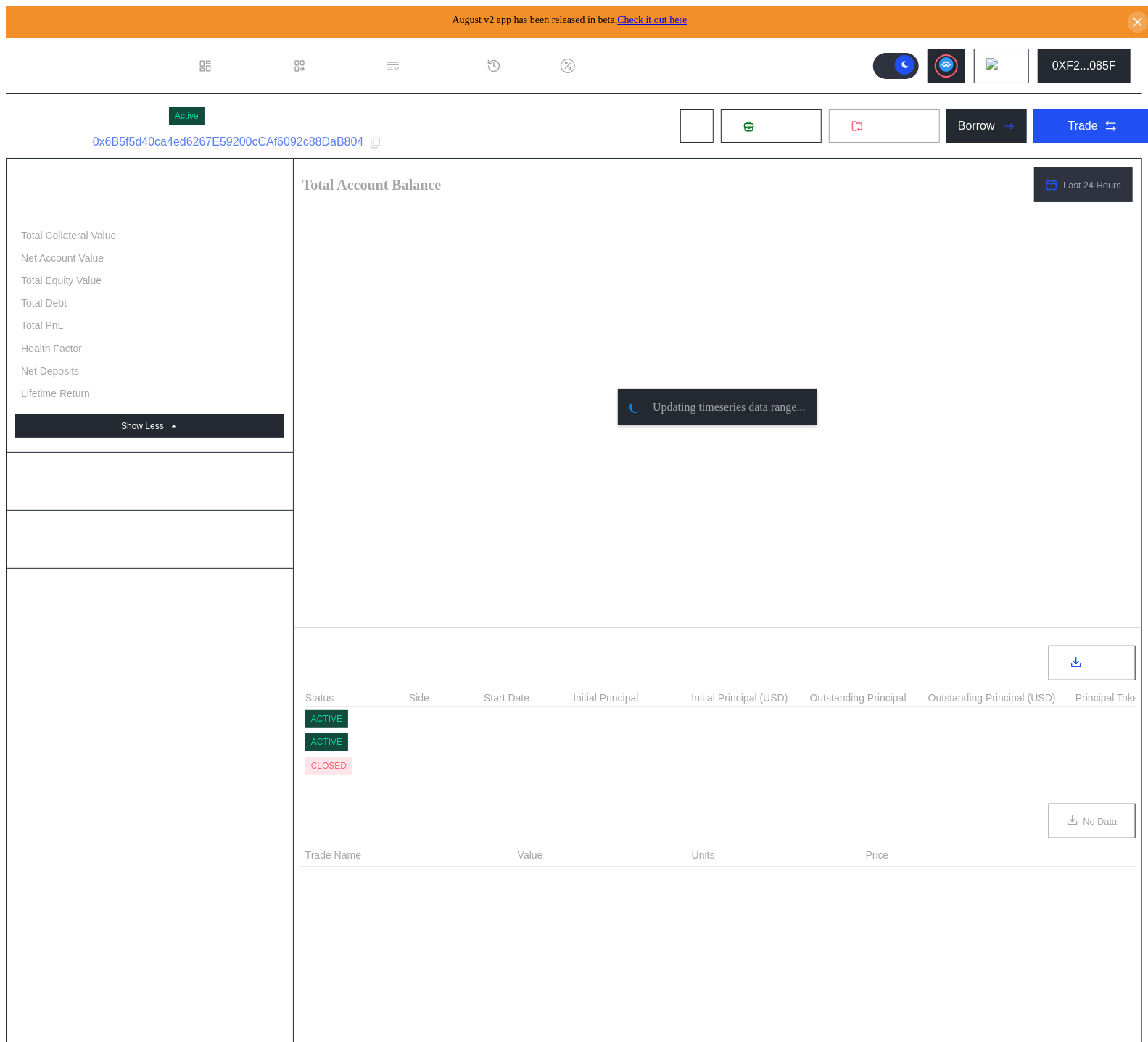
click at [897, 131] on button "Withdraw" at bounding box center [885, 126] width 113 height 35
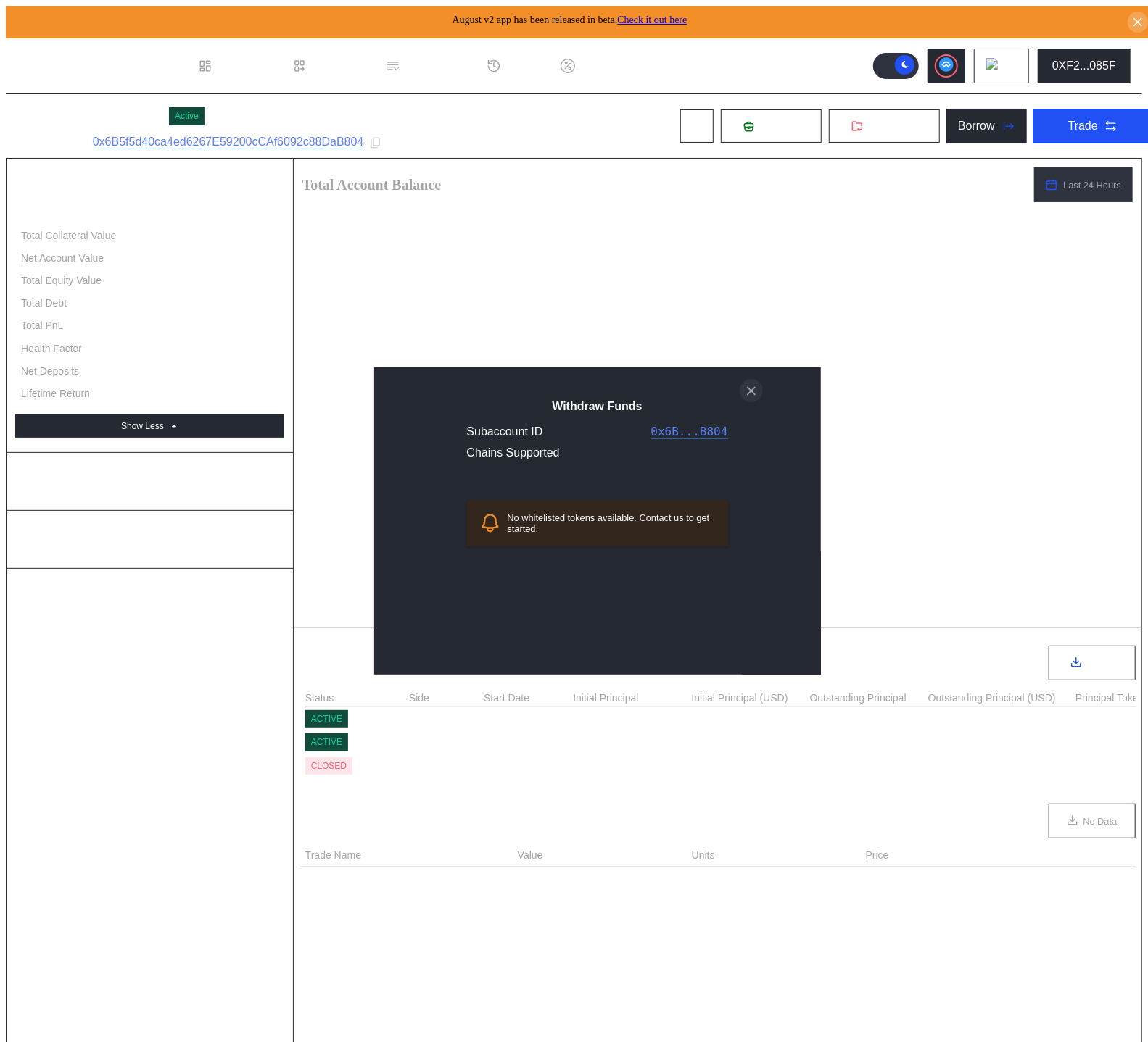
click at [751, 399] on icon "close modal" at bounding box center [751, 391] width 15 height 16
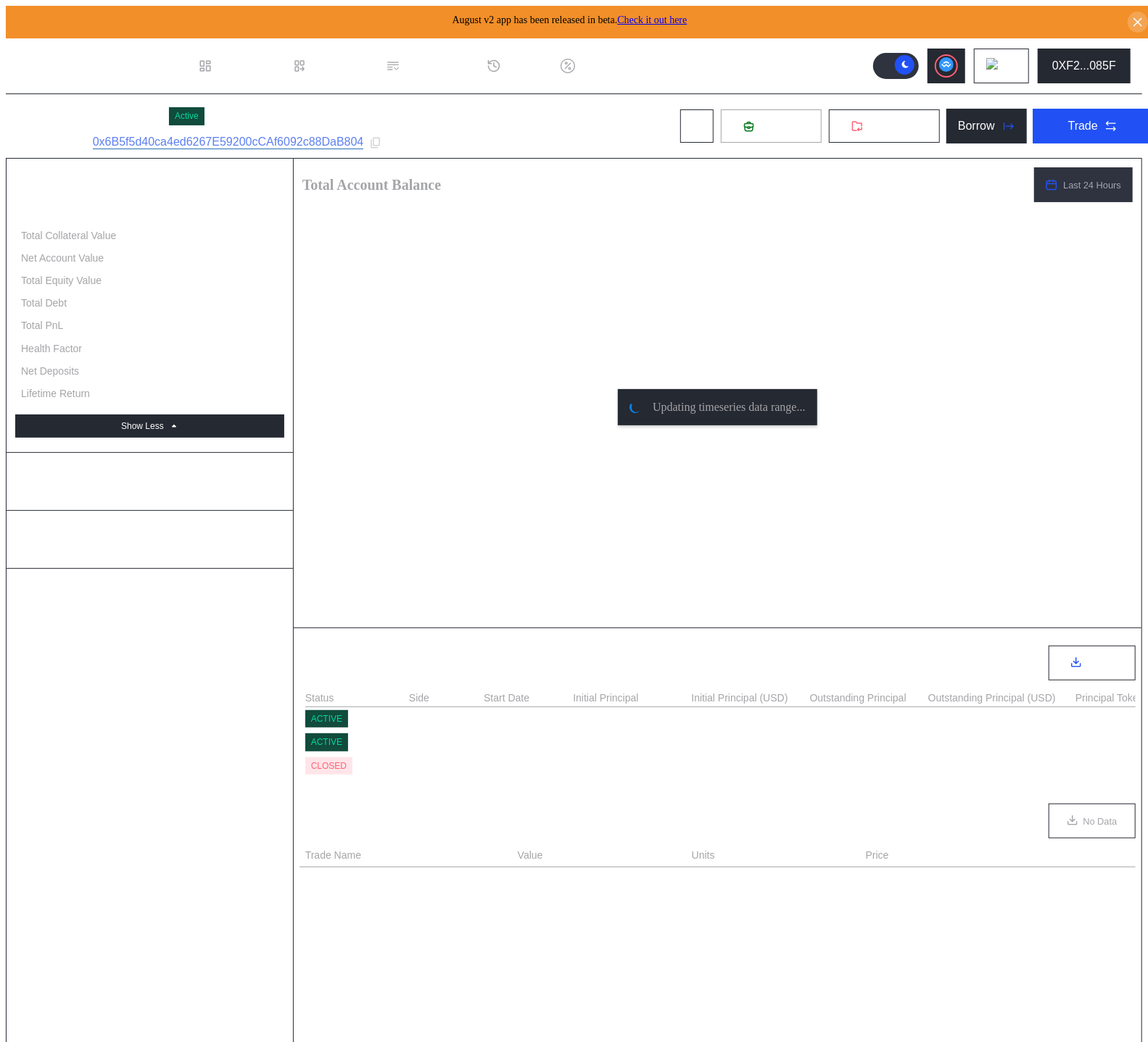
click at [778, 124] on span "Deposit" at bounding box center [779, 127] width 39 height 13
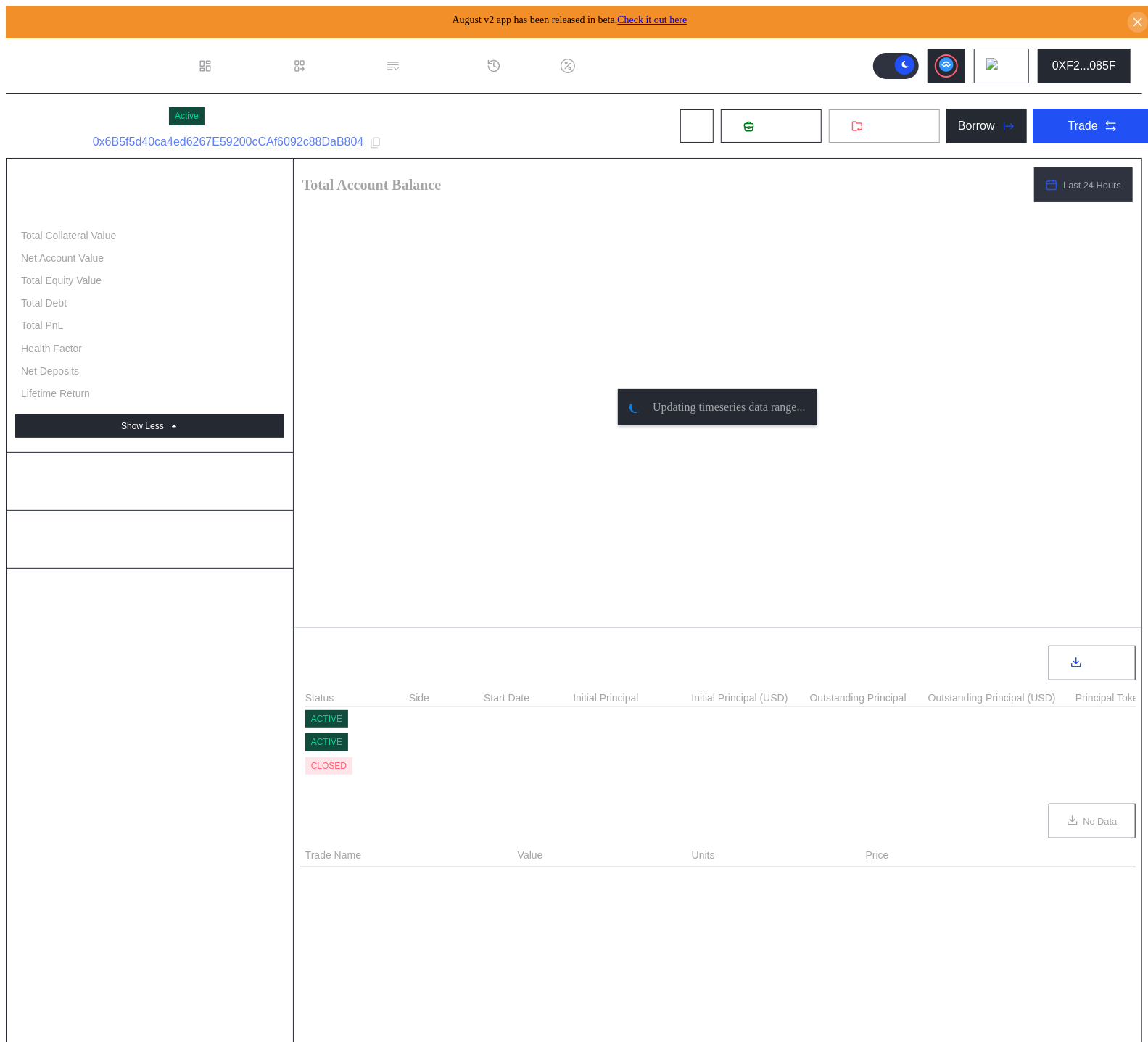
click at [870, 132] on button "Withdraw" at bounding box center [885, 126] width 113 height 35
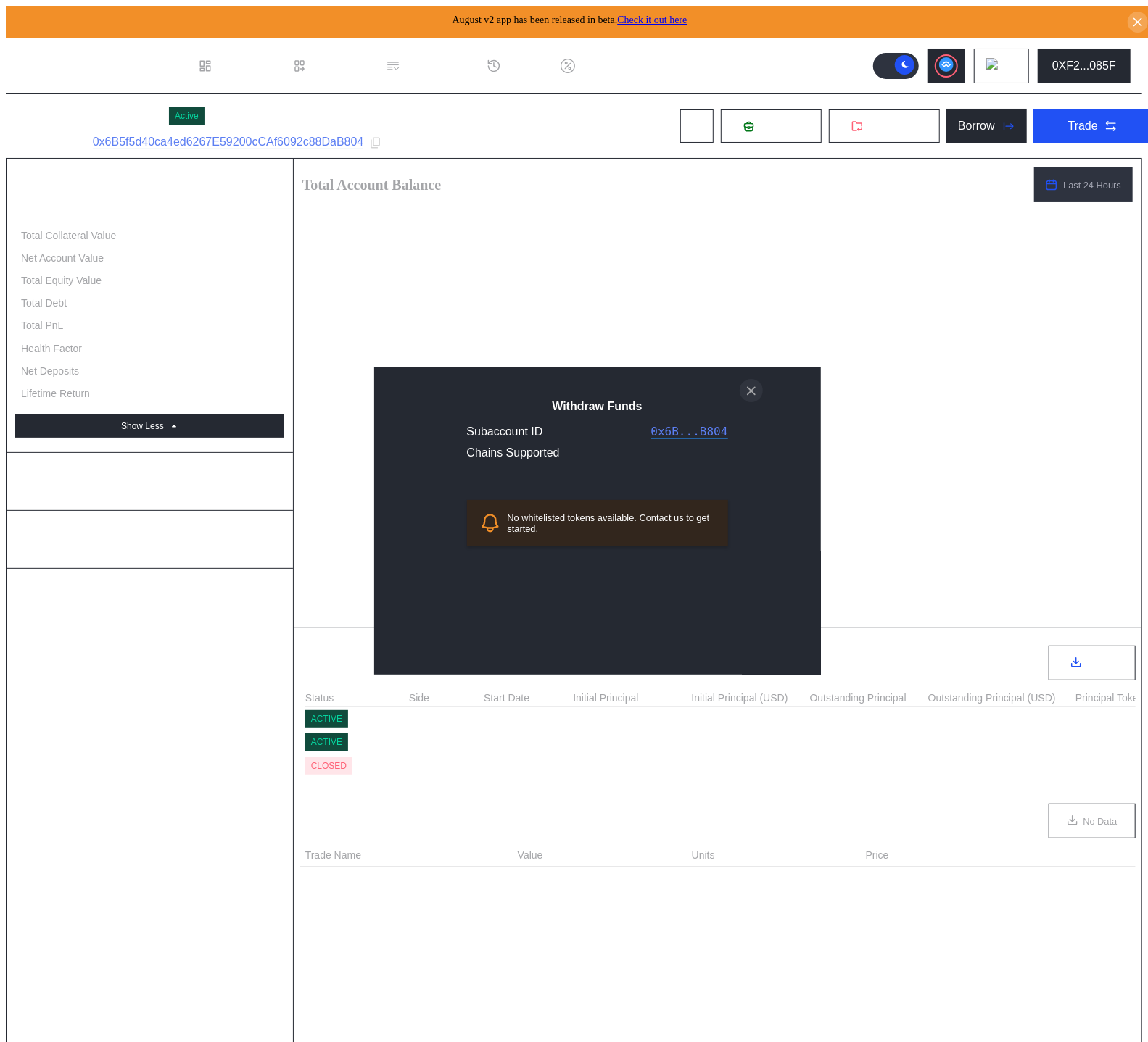
click at [745, 399] on icon "close modal" at bounding box center [751, 391] width 15 height 16
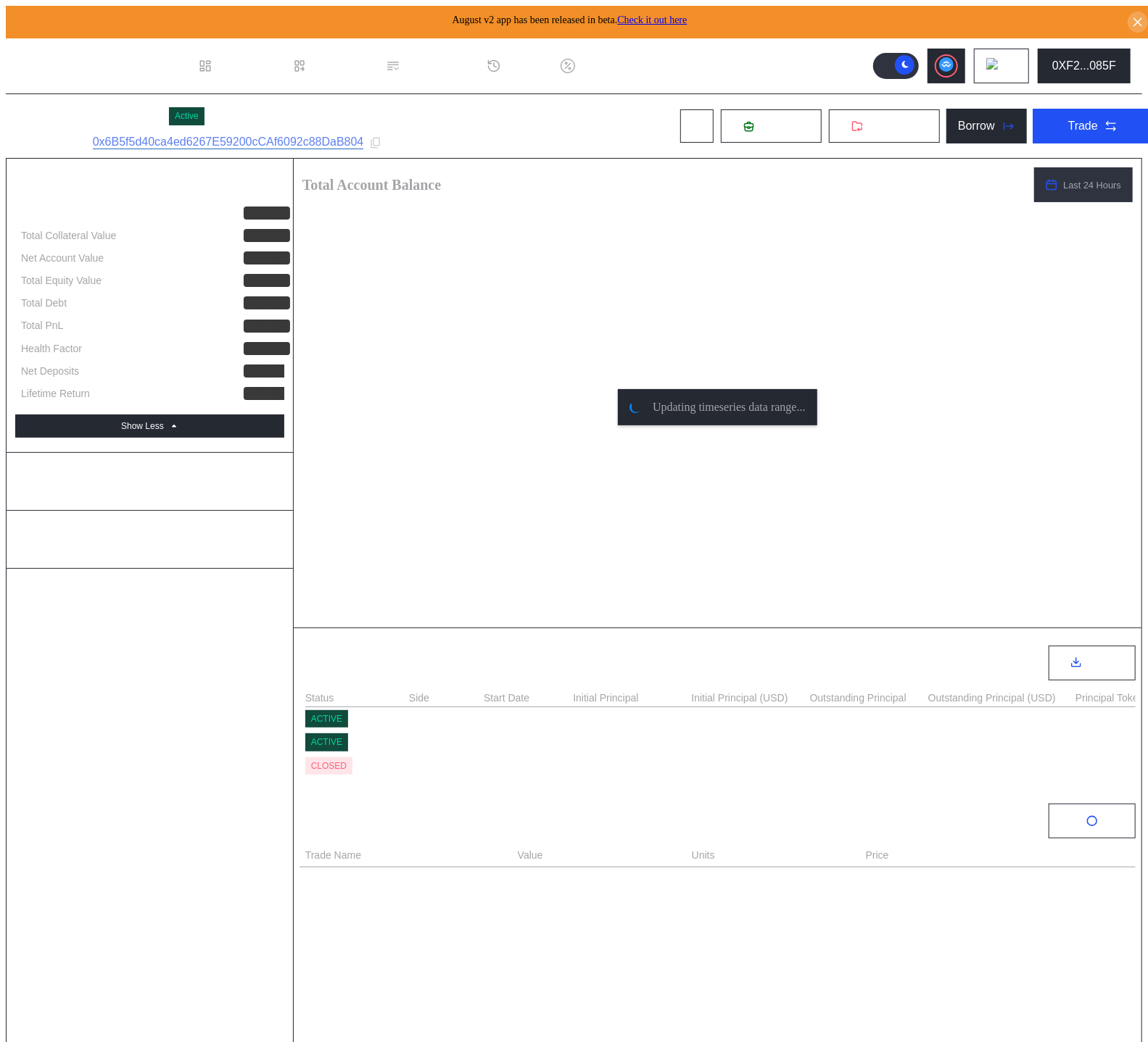
click at [679, 15] on link "Check it out here" at bounding box center [652, 20] width 70 height 11
